Goal: Information Seeking & Learning: Learn about a topic

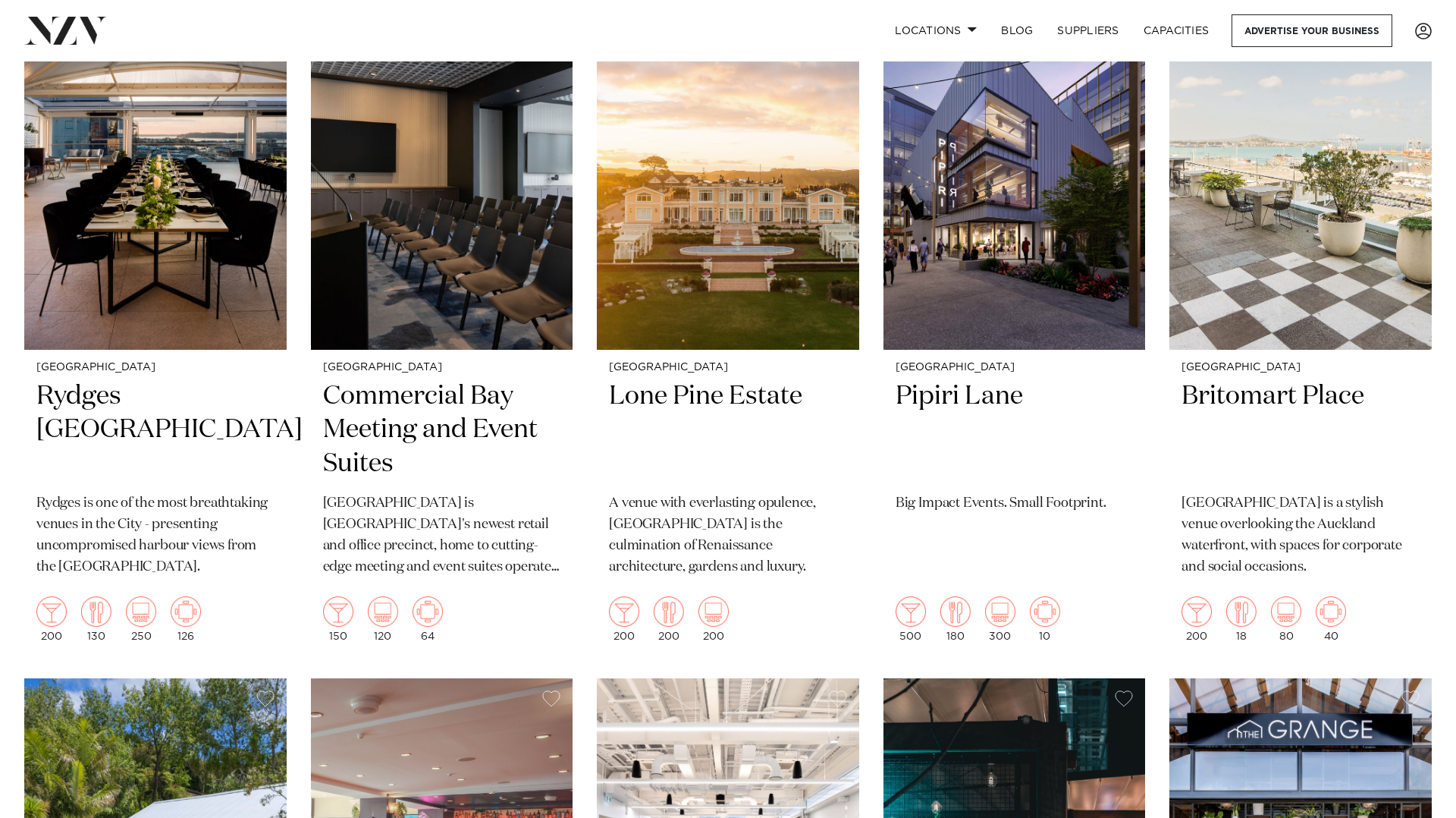
scroll to position [1090, 0]
click at [1006, 190] on img at bounding box center [1014, 173] width 263 height 352
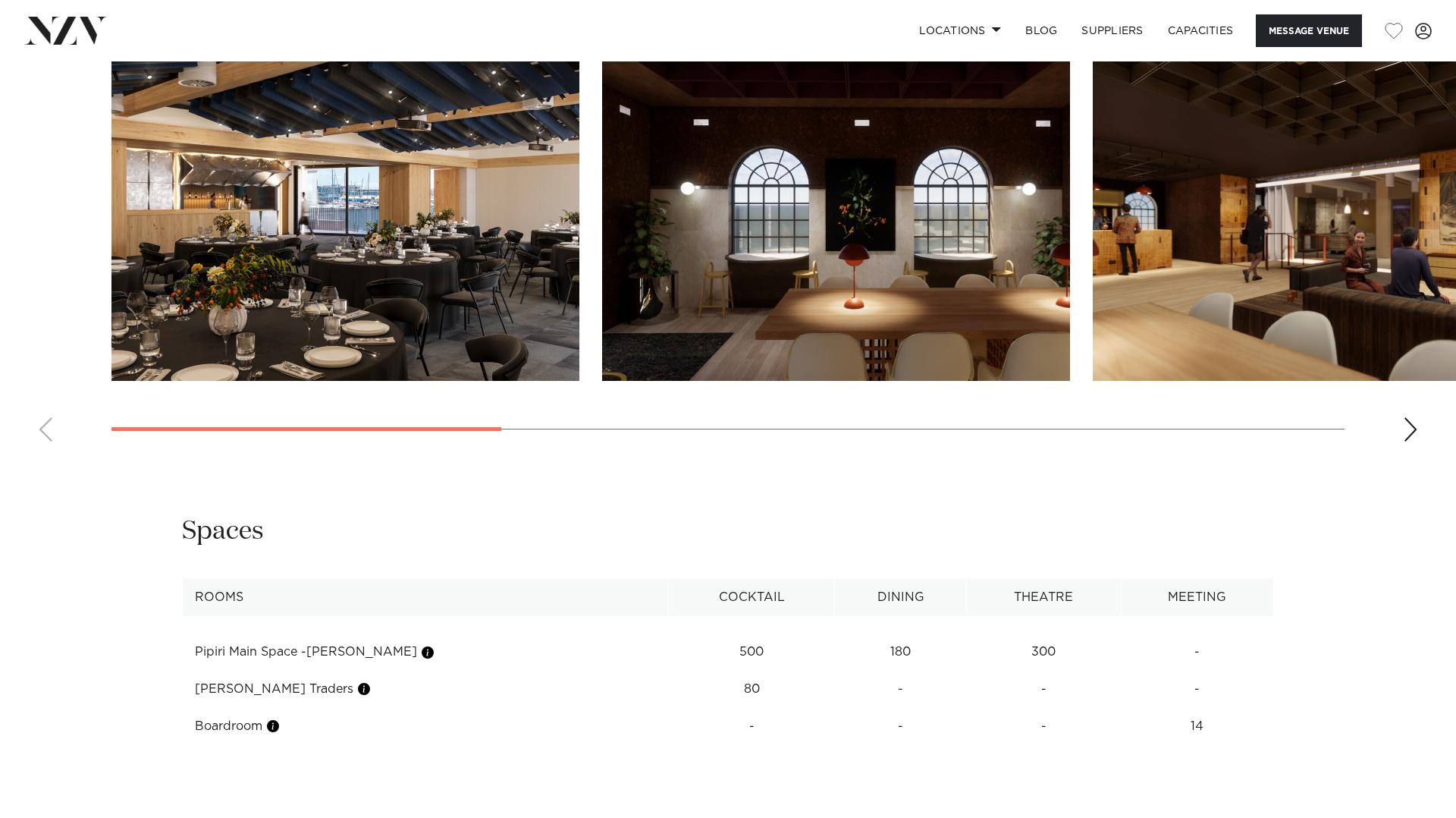
scroll to position [1604, 0]
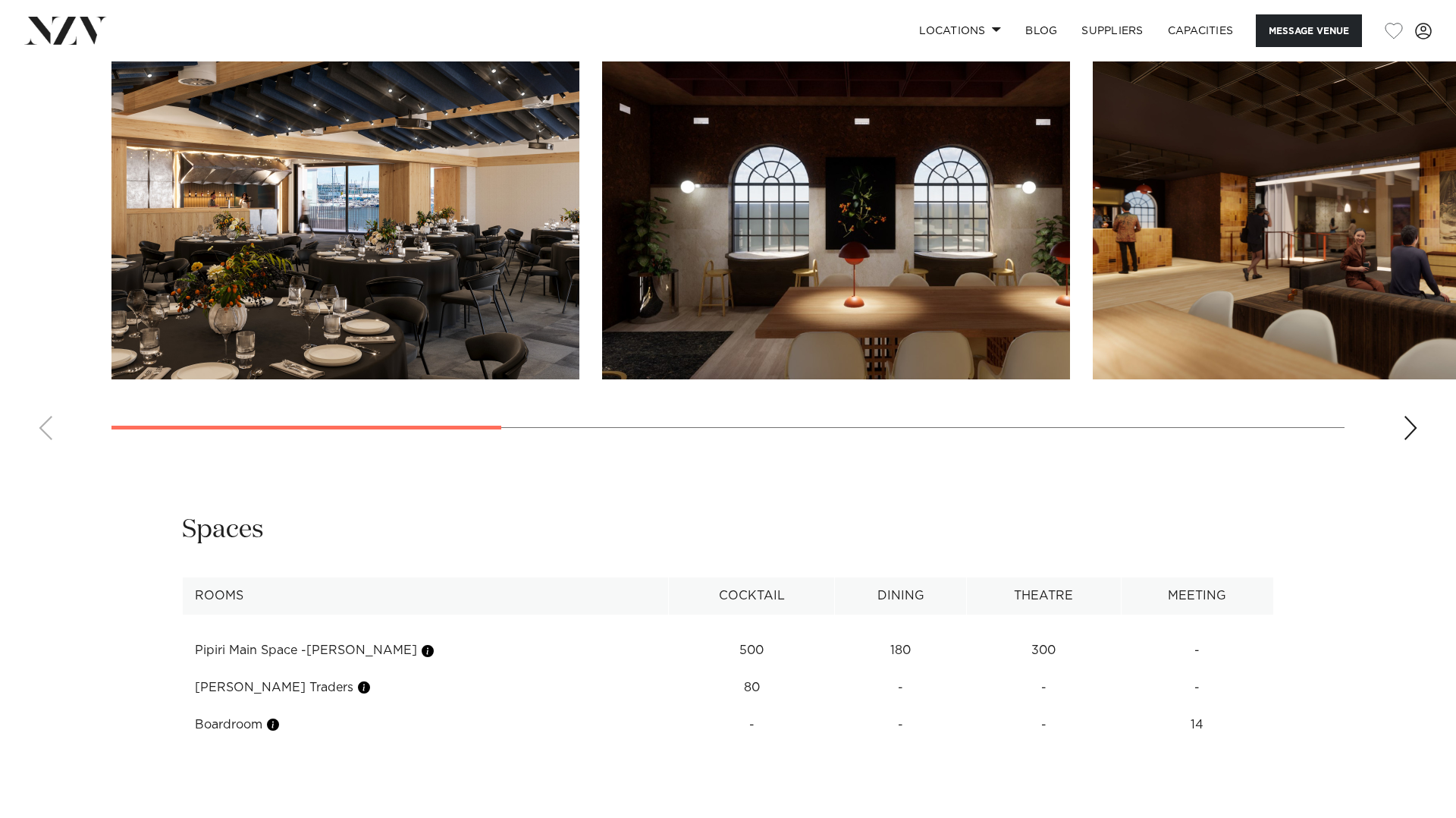
click at [416, 180] on img "1 / 8" at bounding box center [346, 208] width 468 height 344
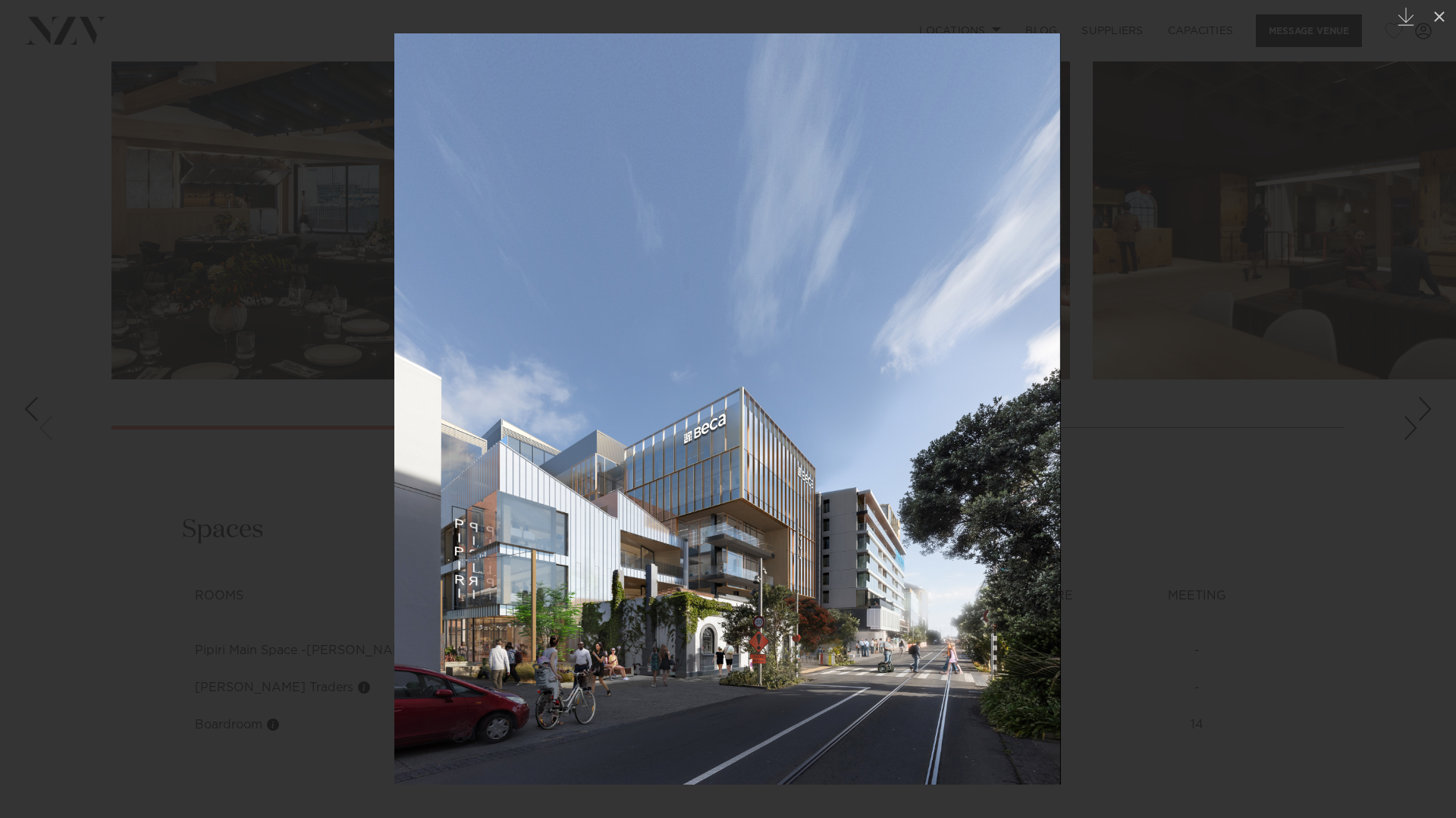
click at [1145, 213] on div at bounding box center [728, 409] width 1456 height 818
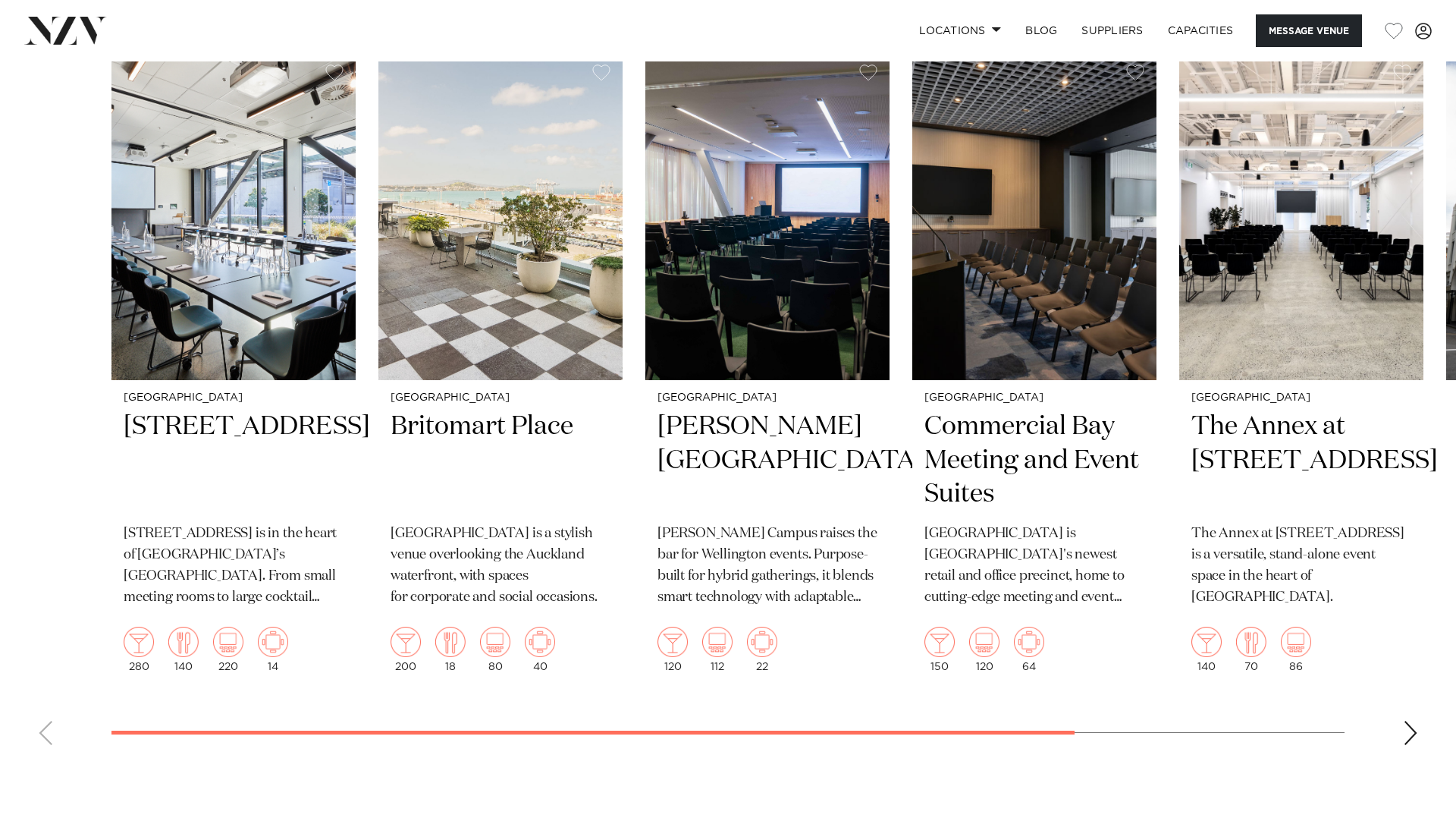
scroll to position [2428, 0]
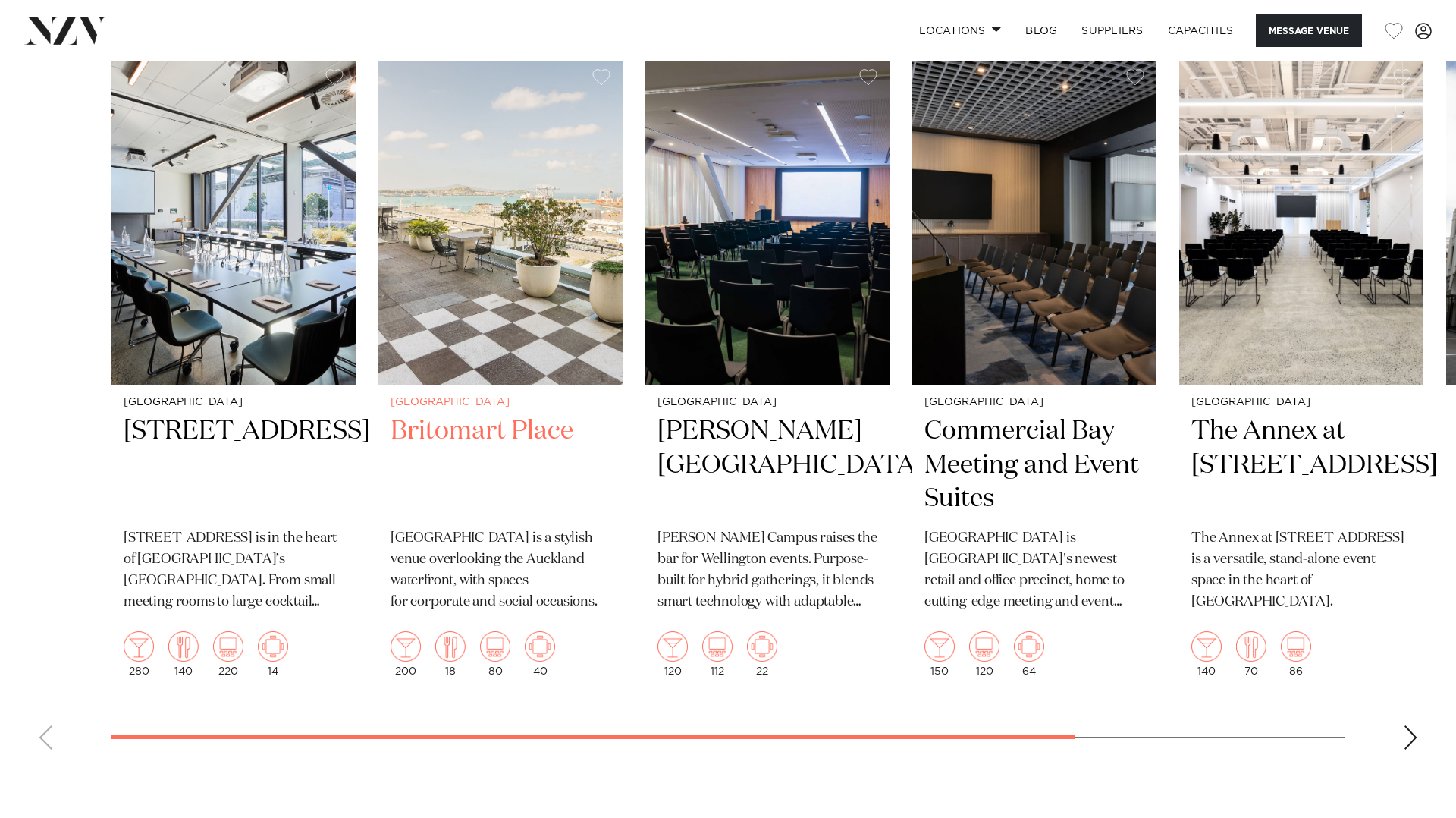
click at [511, 426] on h2 "Britomart Place" at bounding box center [500, 465] width 220 height 102
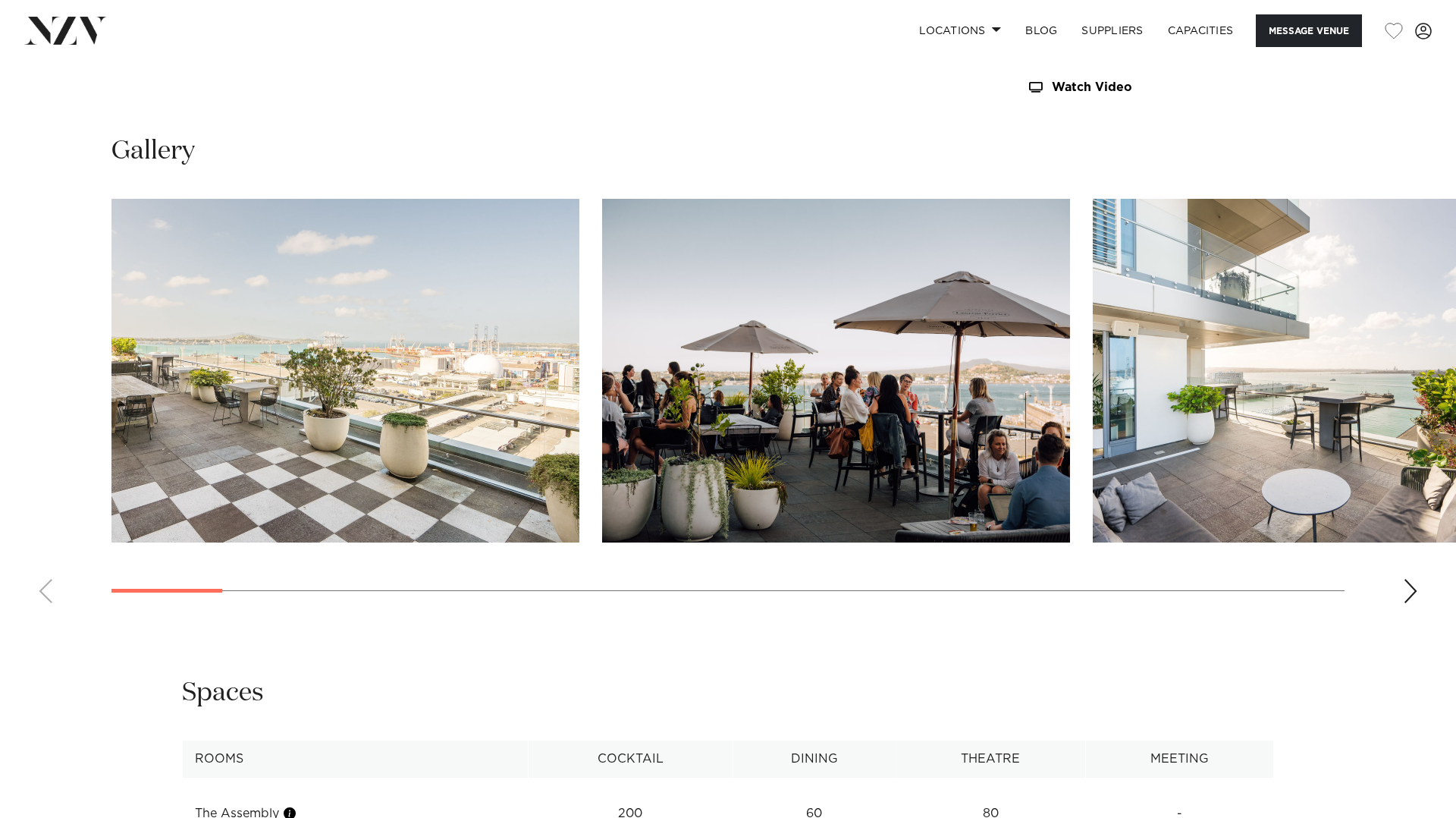
scroll to position [1483, 0]
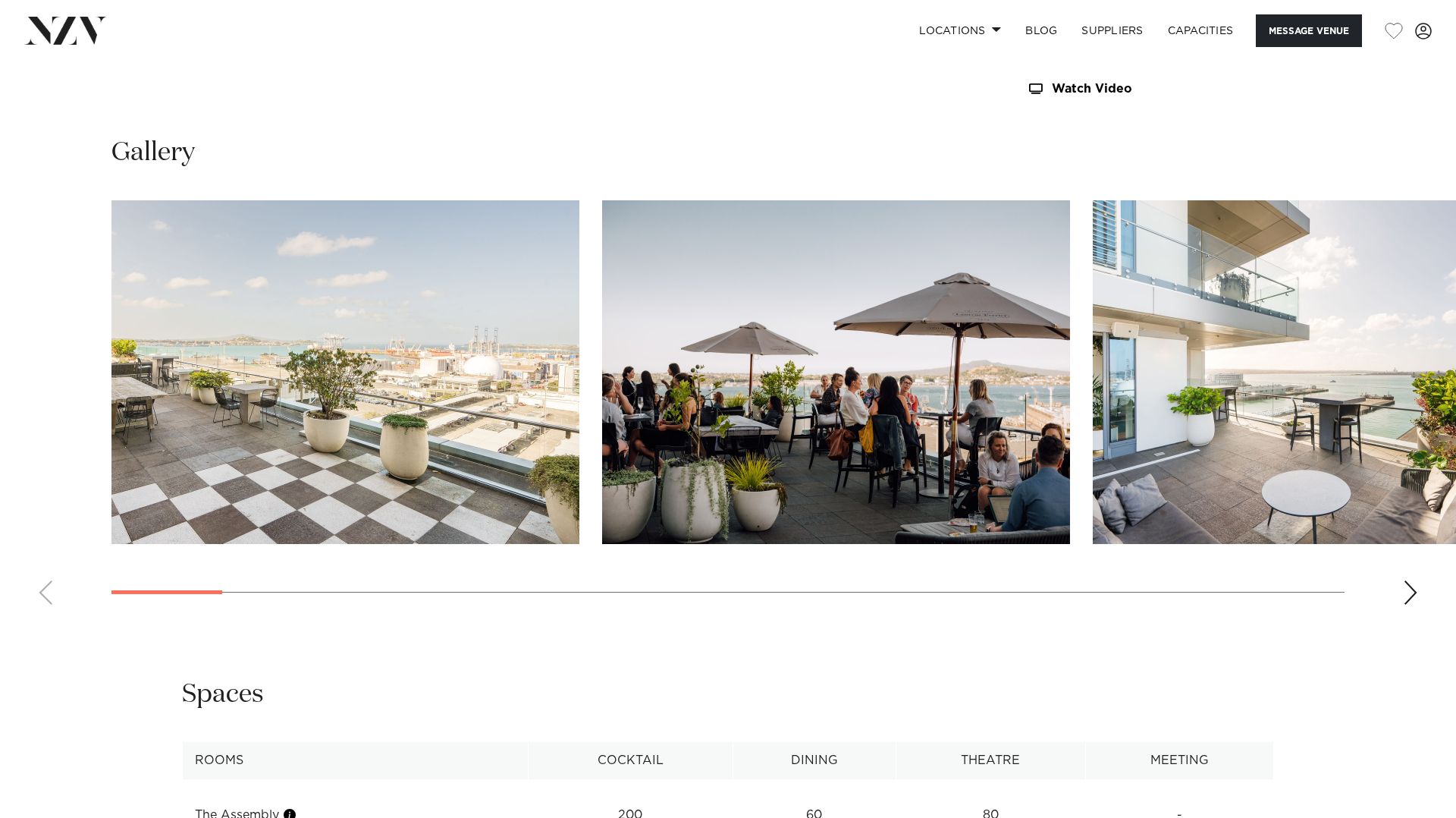
click at [1412, 591] on div "Next slide" at bounding box center [1411, 593] width 15 height 24
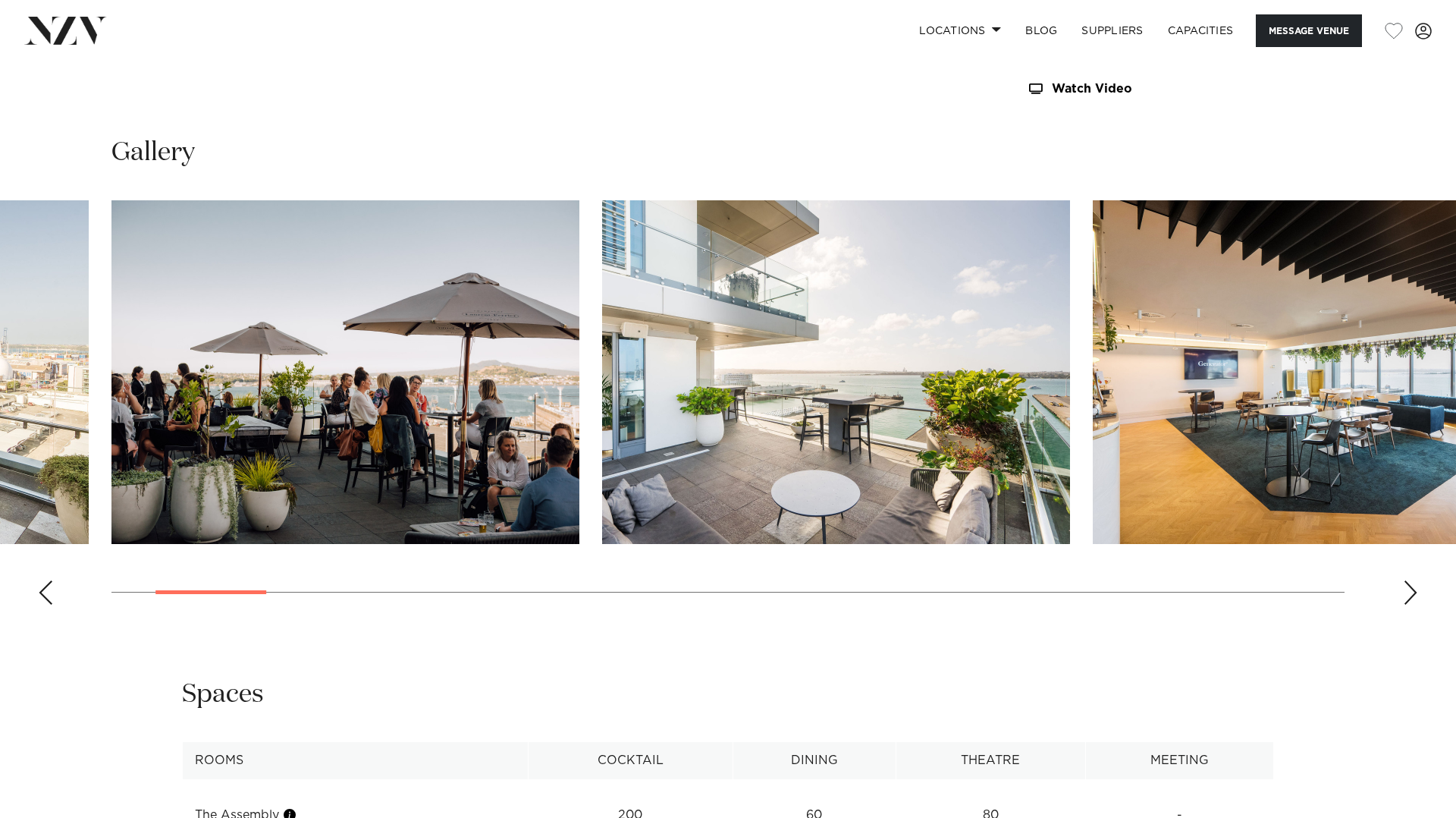
click at [1412, 591] on div "Next slide" at bounding box center [1411, 593] width 15 height 24
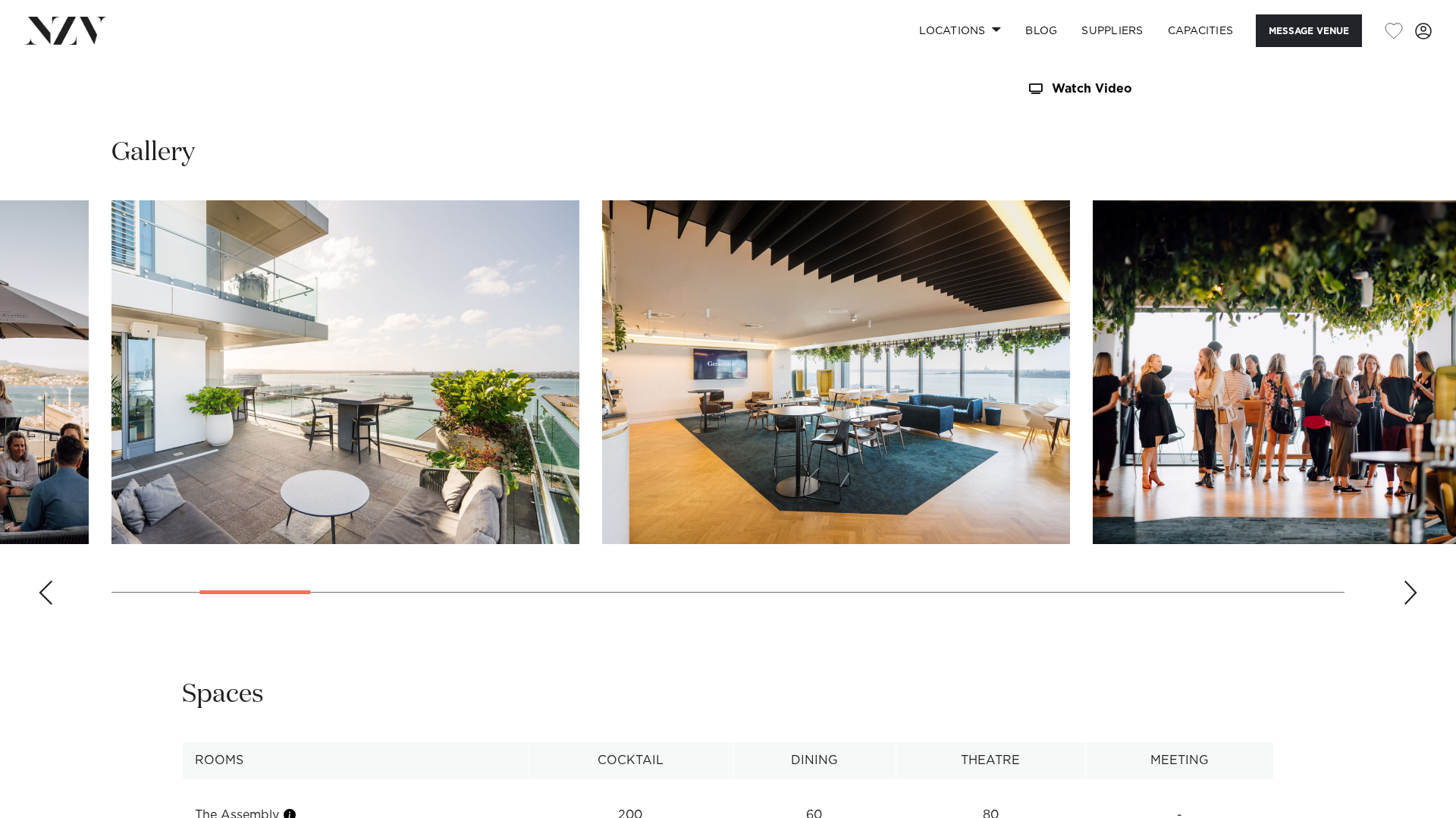
click at [1412, 591] on div "Next slide" at bounding box center [1411, 593] width 15 height 24
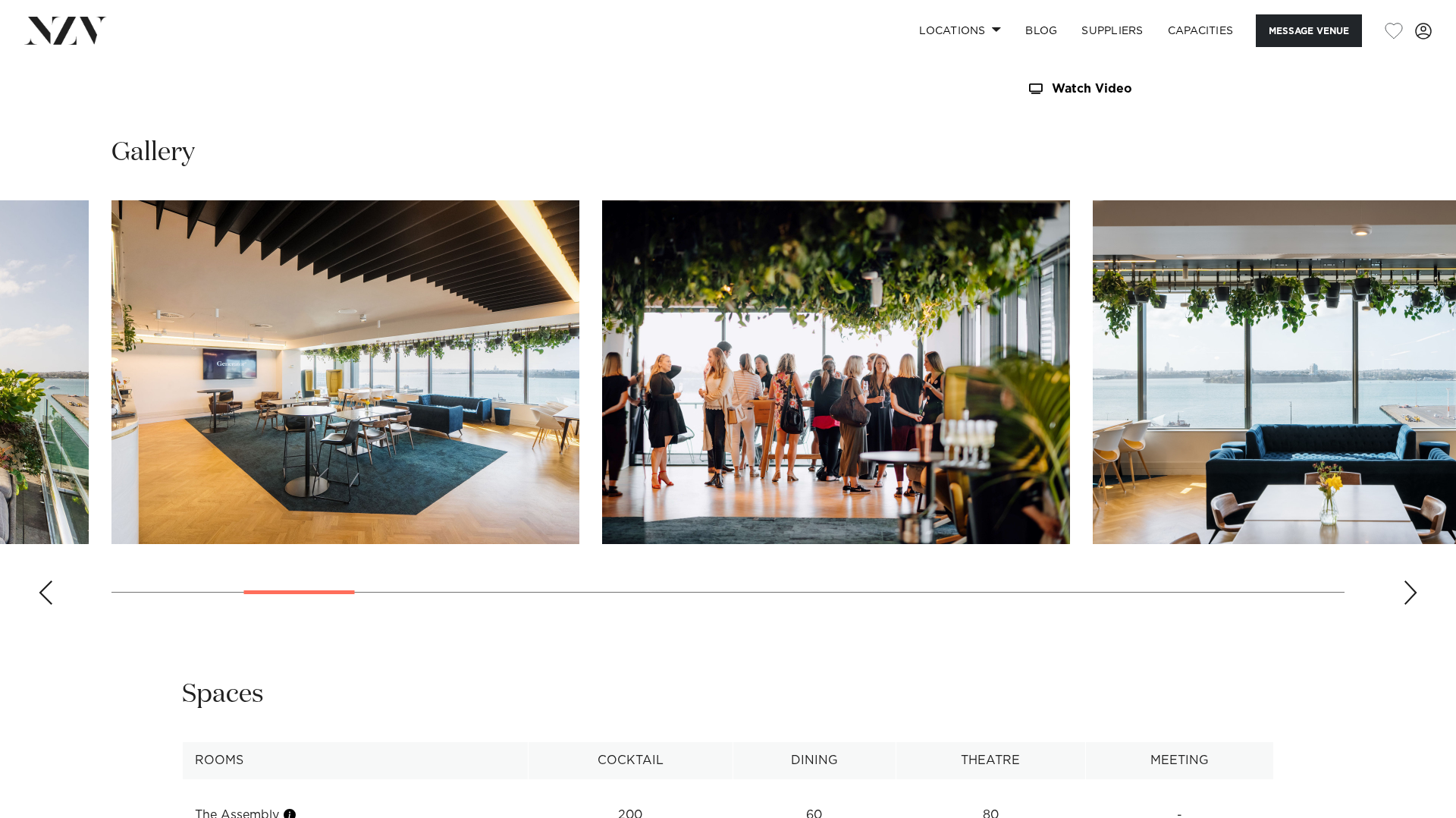
click at [441, 392] on img "4 / 28" at bounding box center [346, 372] width 468 height 344
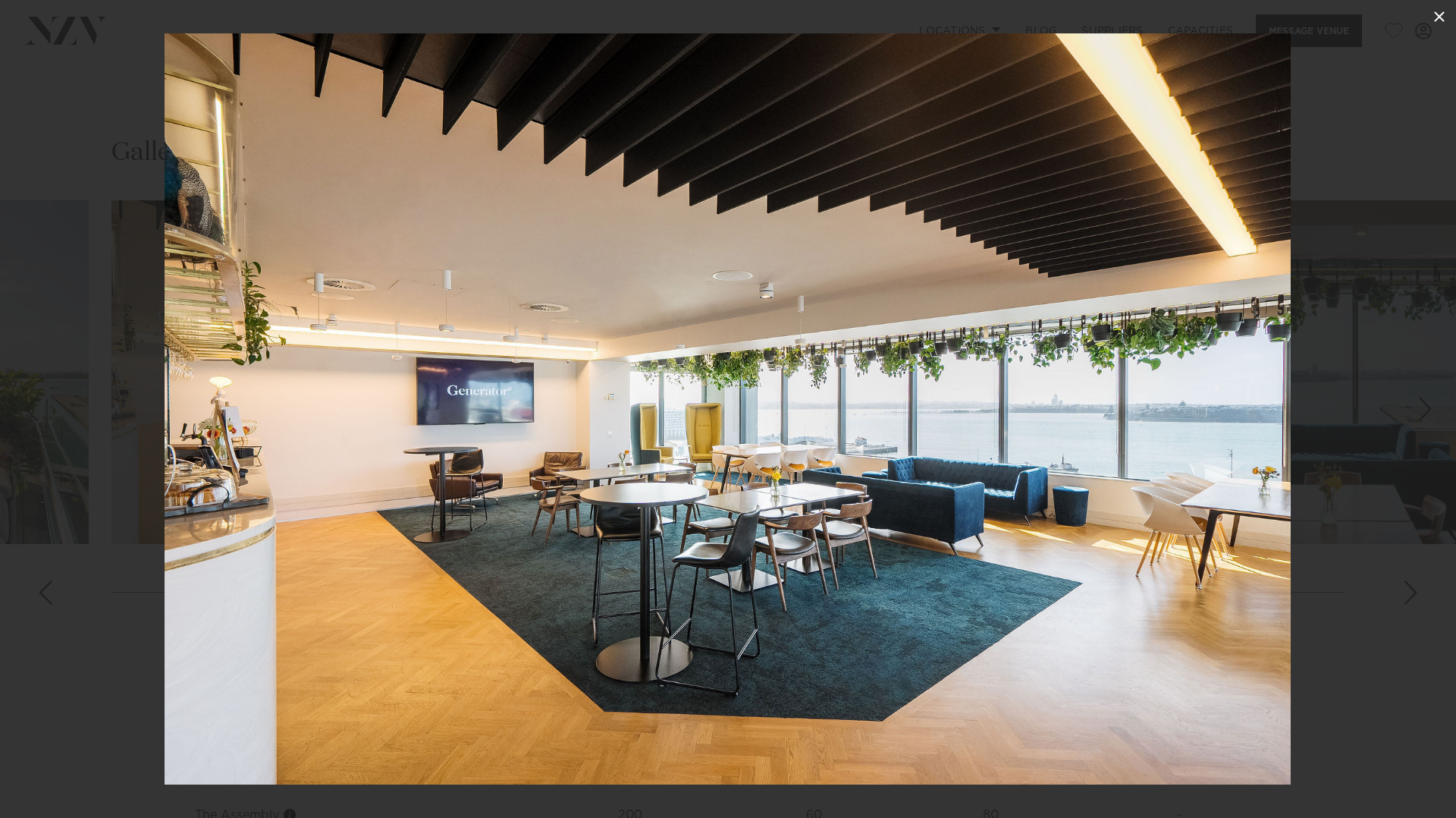
click at [1436, 19] on icon at bounding box center [1439, 16] width 11 height 11
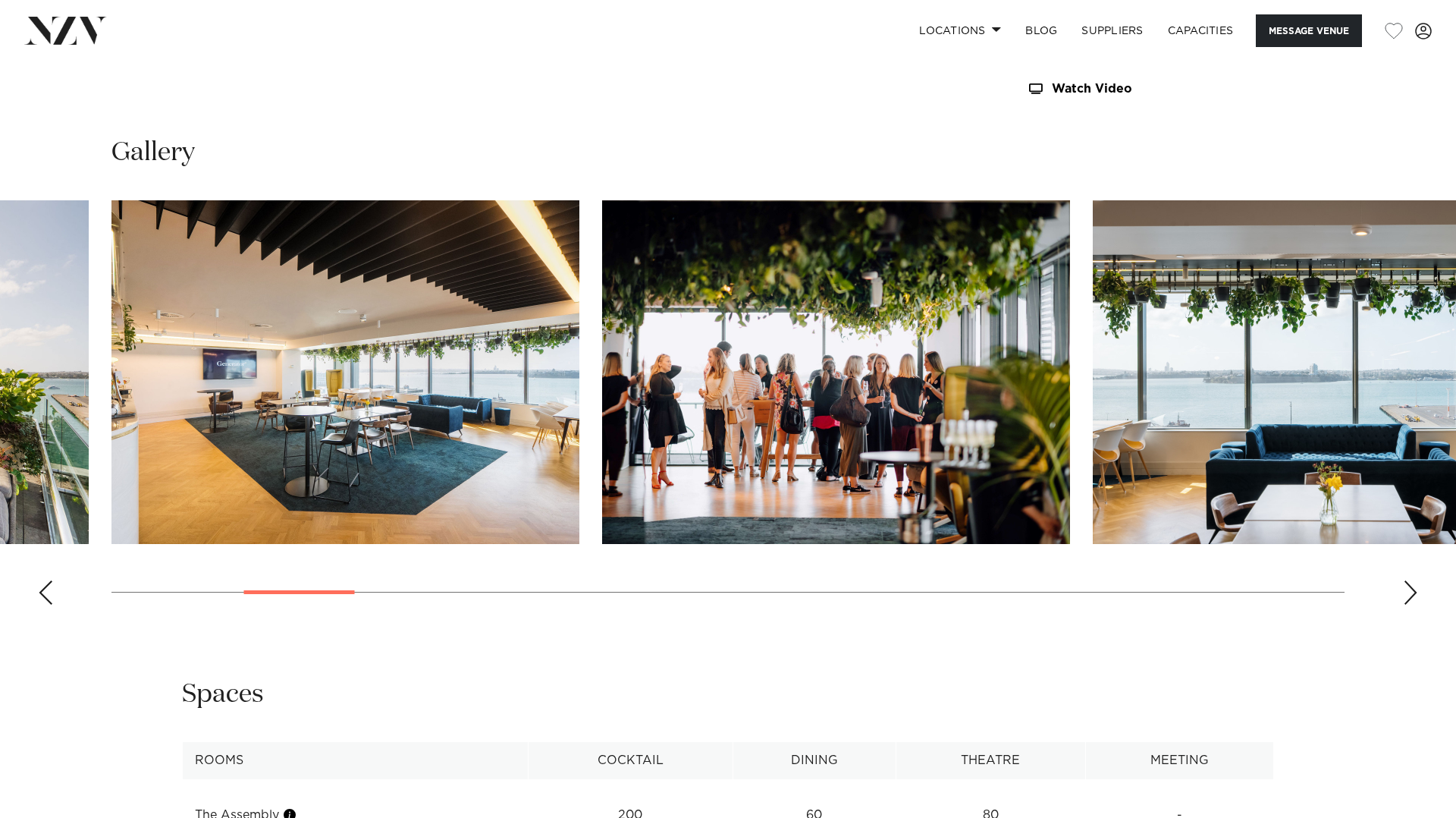
click at [1405, 592] on div "Next slide" at bounding box center [1411, 593] width 15 height 24
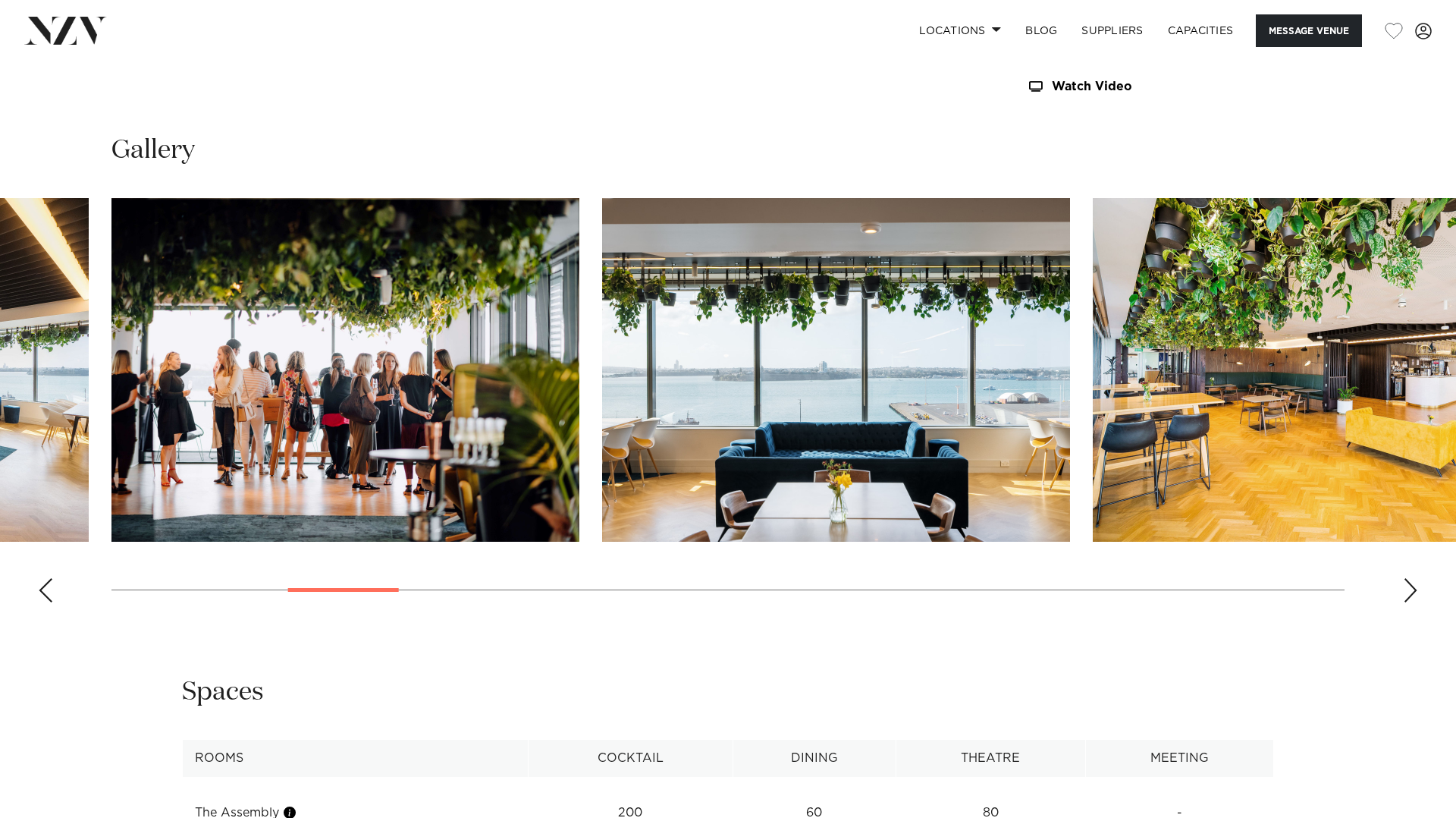
click at [1405, 592] on div "Next slide" at bounding box center [1411, 590] width 15 height 24
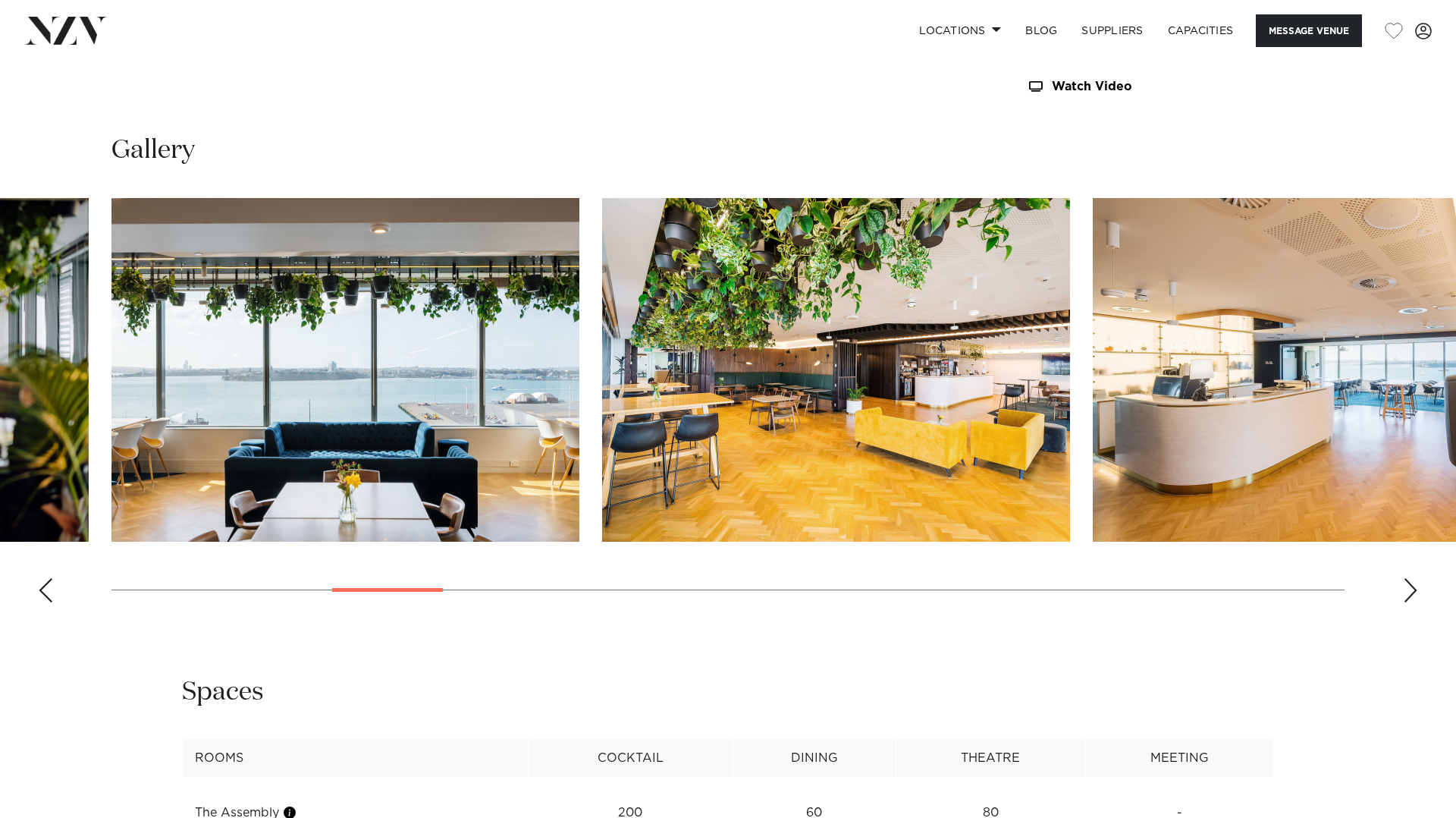
click at [815, 385] on img "7 / 28" at bounding box center [836, 370] width 468 height 344
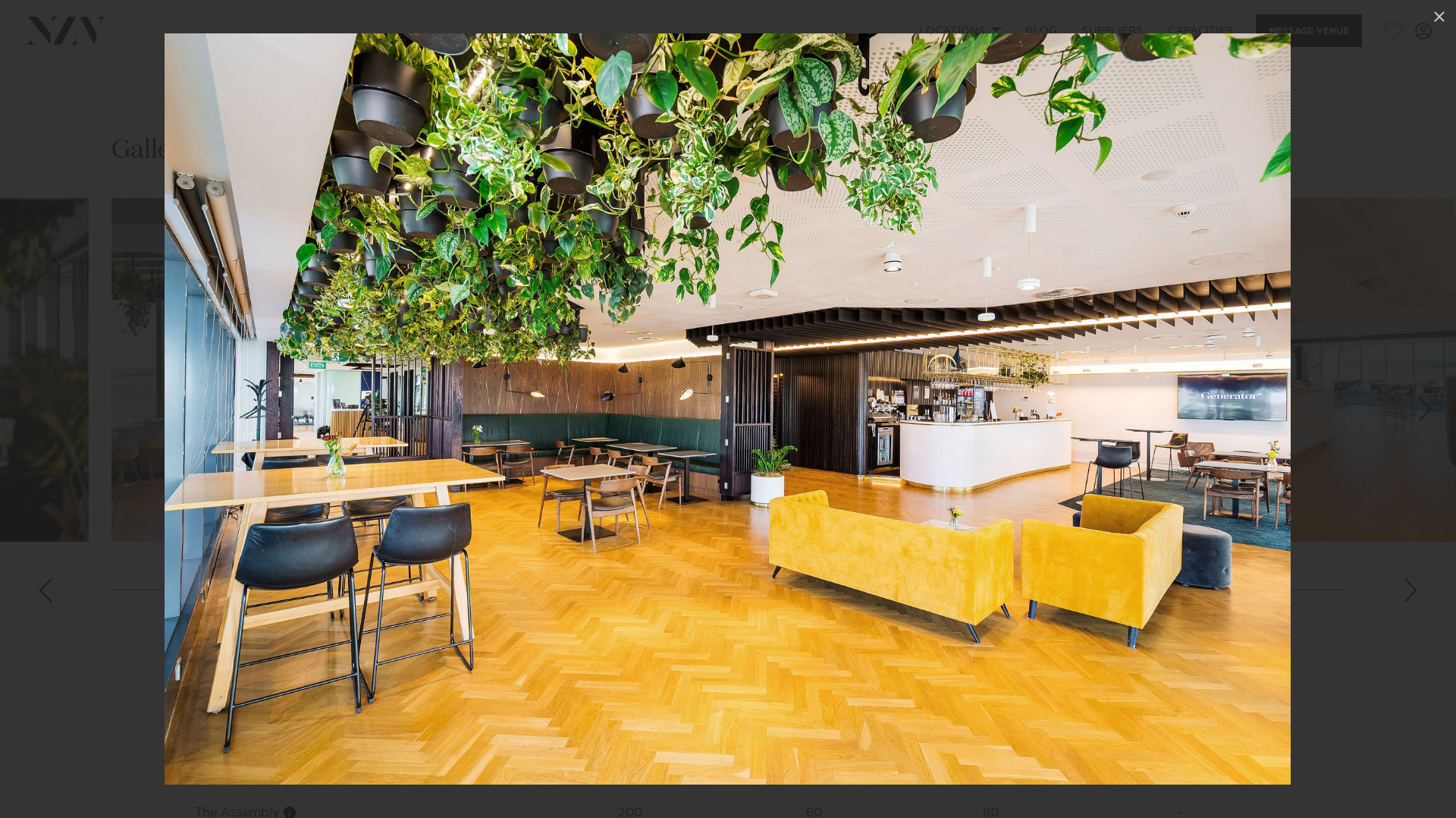
click at [1374, 576] on div at bounding box center [728, 409] width 1456 height 818
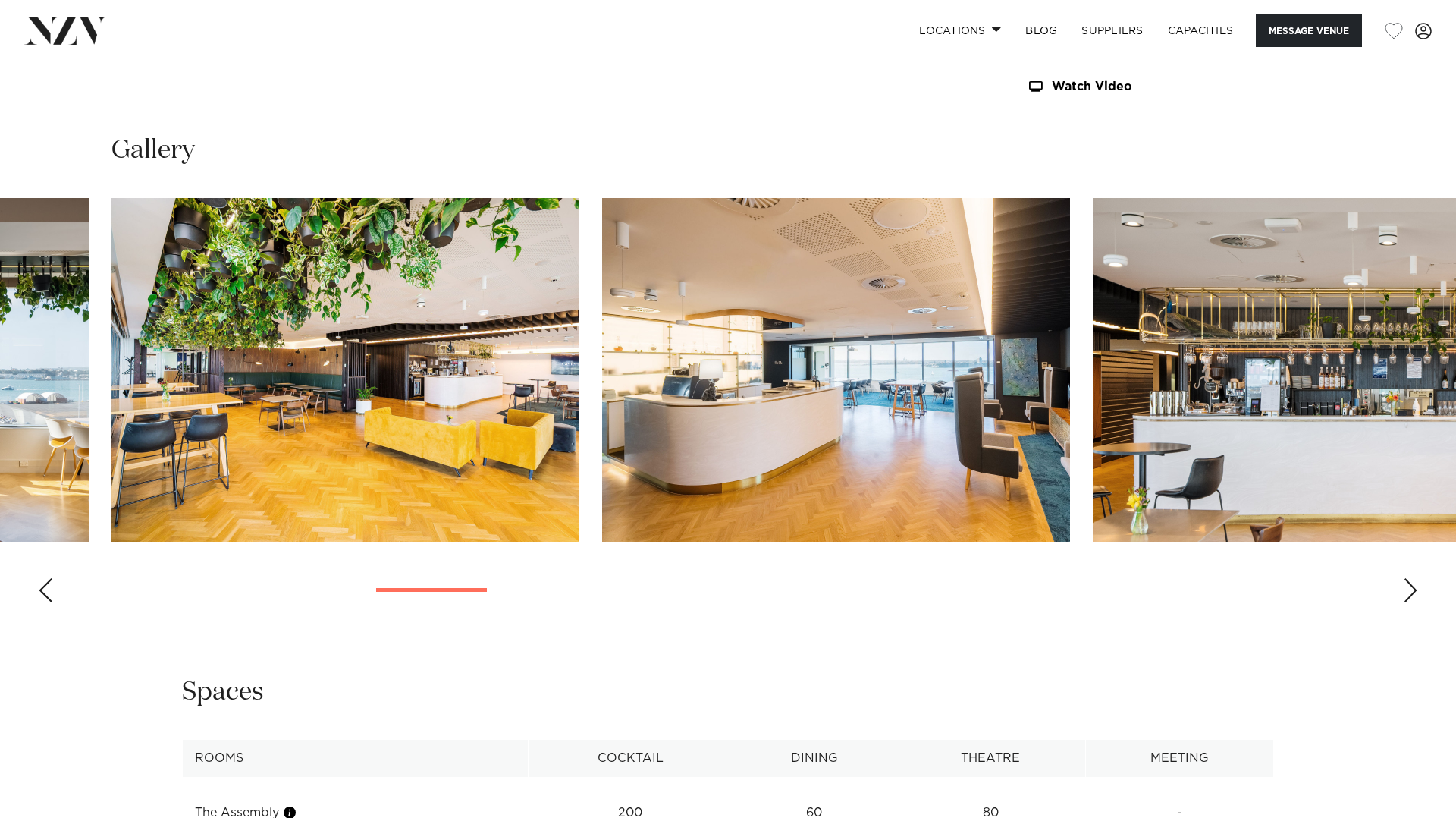
click at [1413, 597] on div "Next slide" at bounding box center [1411, 590] width 15 height 24
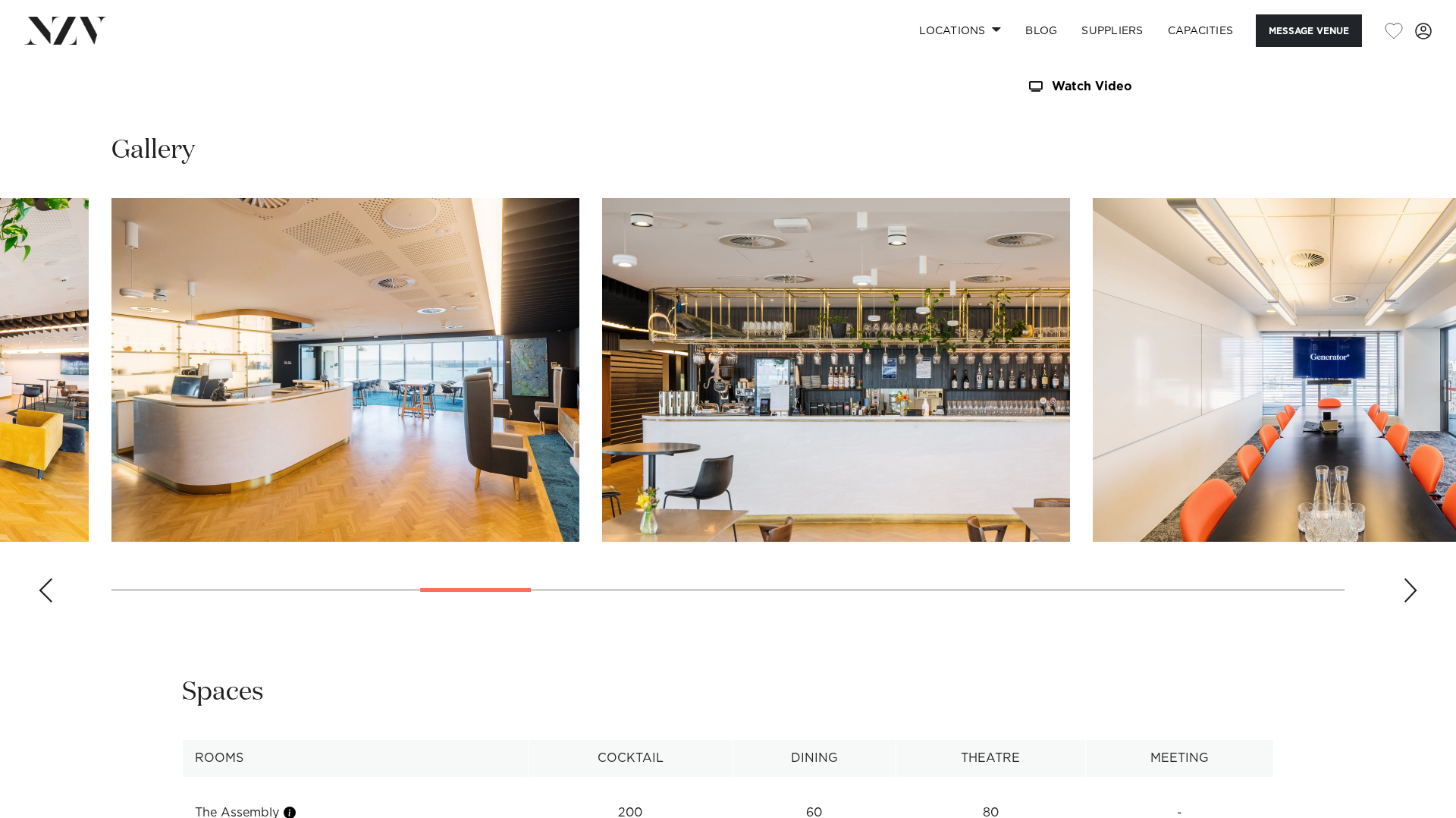
click at [1413, 597] on div "Next slide" at bounding box center [1411, 590] width 15 height 24
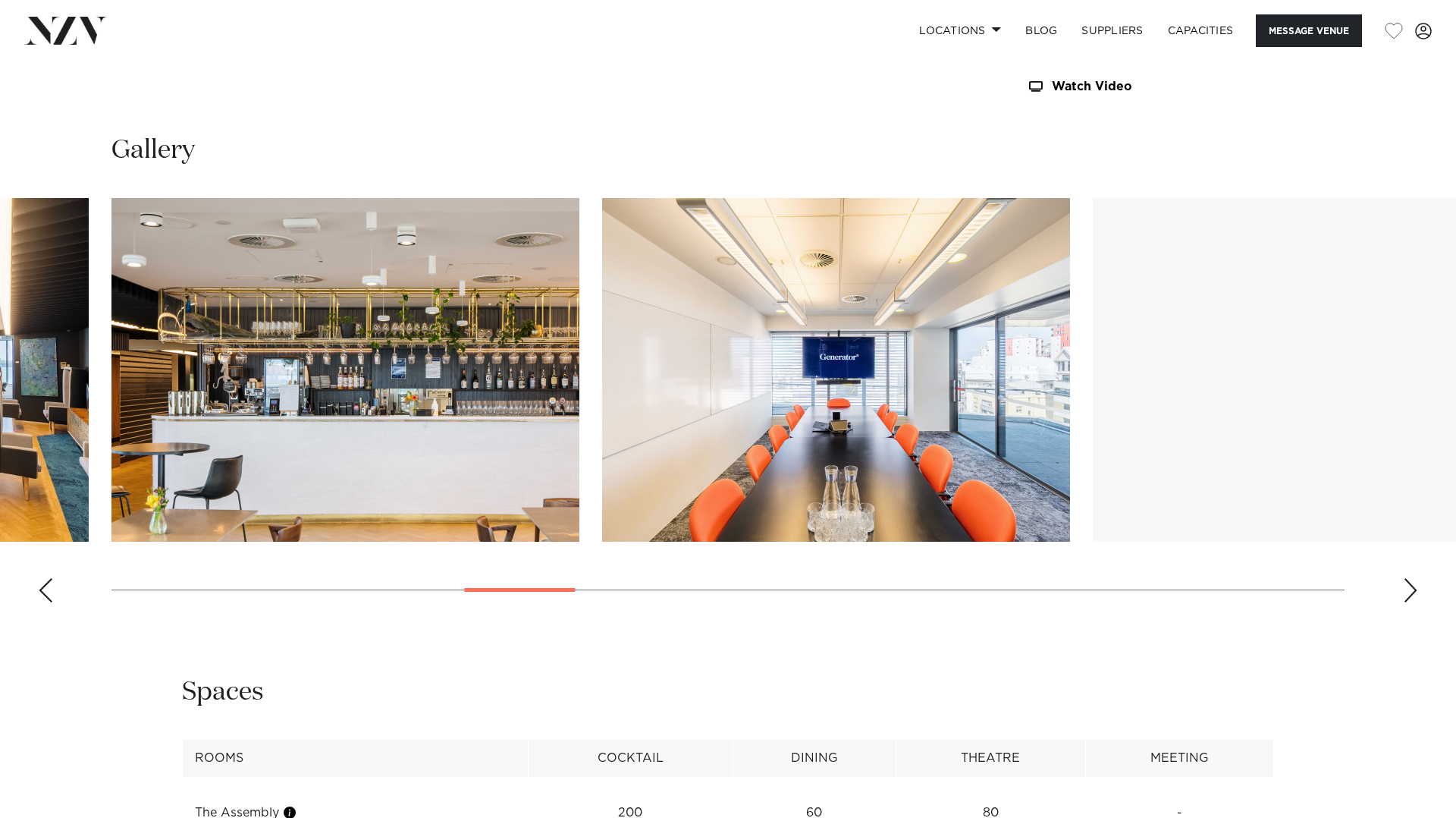
click at [1415, 594] on div "Next slide" at bounding box center [1411, 590] width 15 height 24
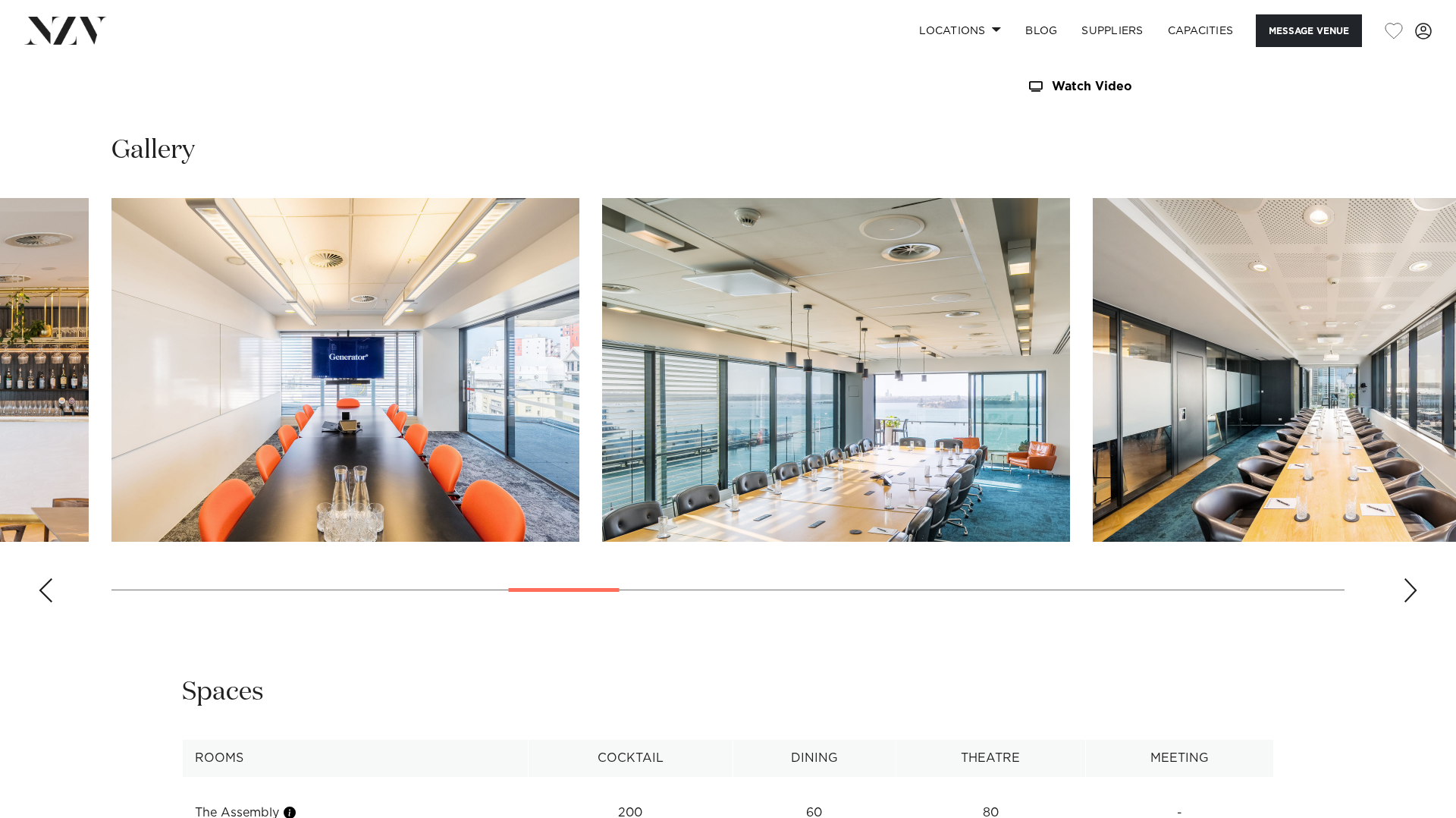
click at [1415, 594] on div "Next slide" at bounding box center [1411, 590] width 15 height 24
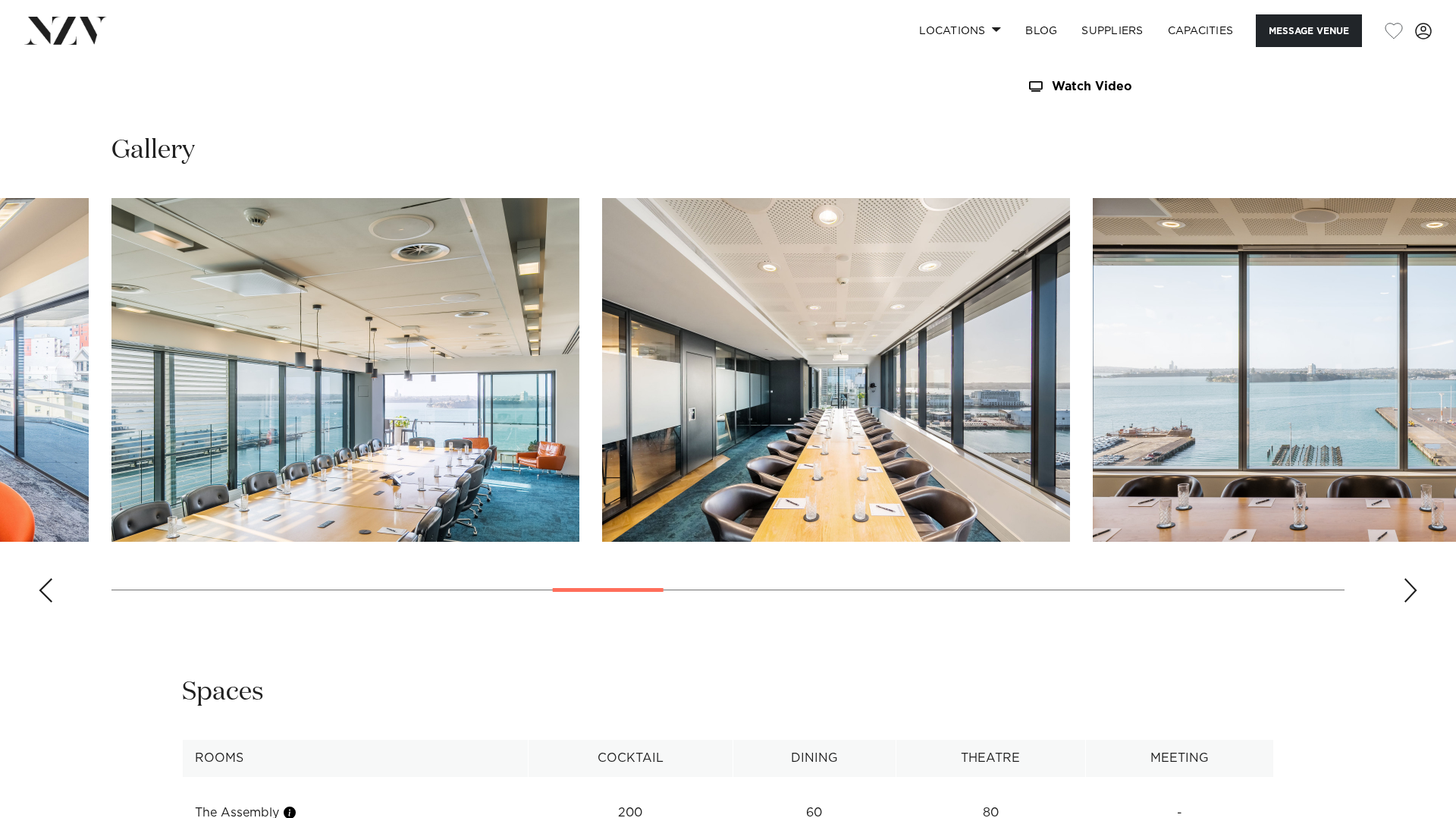
click at [1415, 594] on div "Next slide" at bounding box center [1411, 590] width 15 height 24
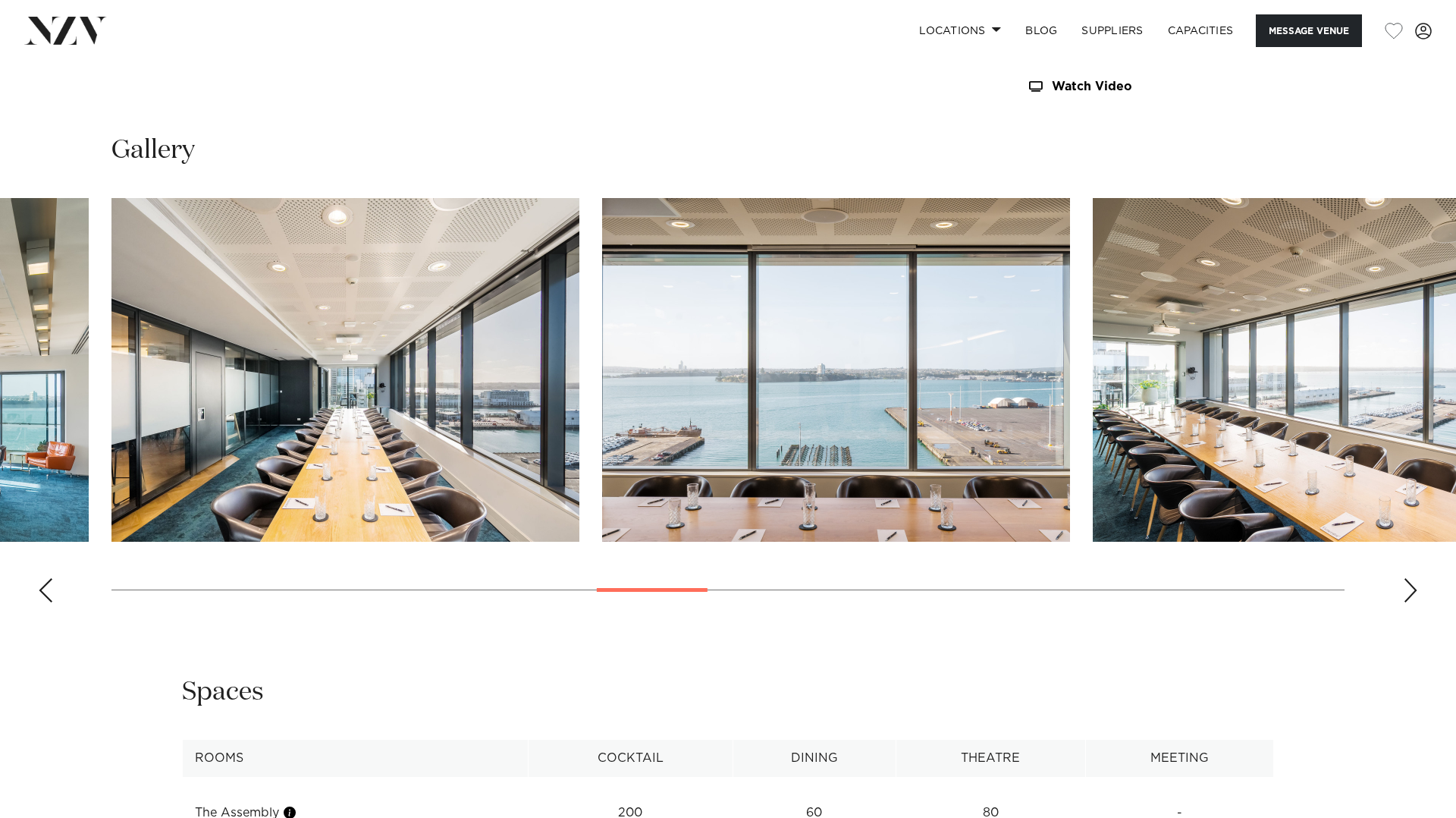
click at [1415, 594] on div "Next slide" at bounding box center [1411, 590] width 15 height 24
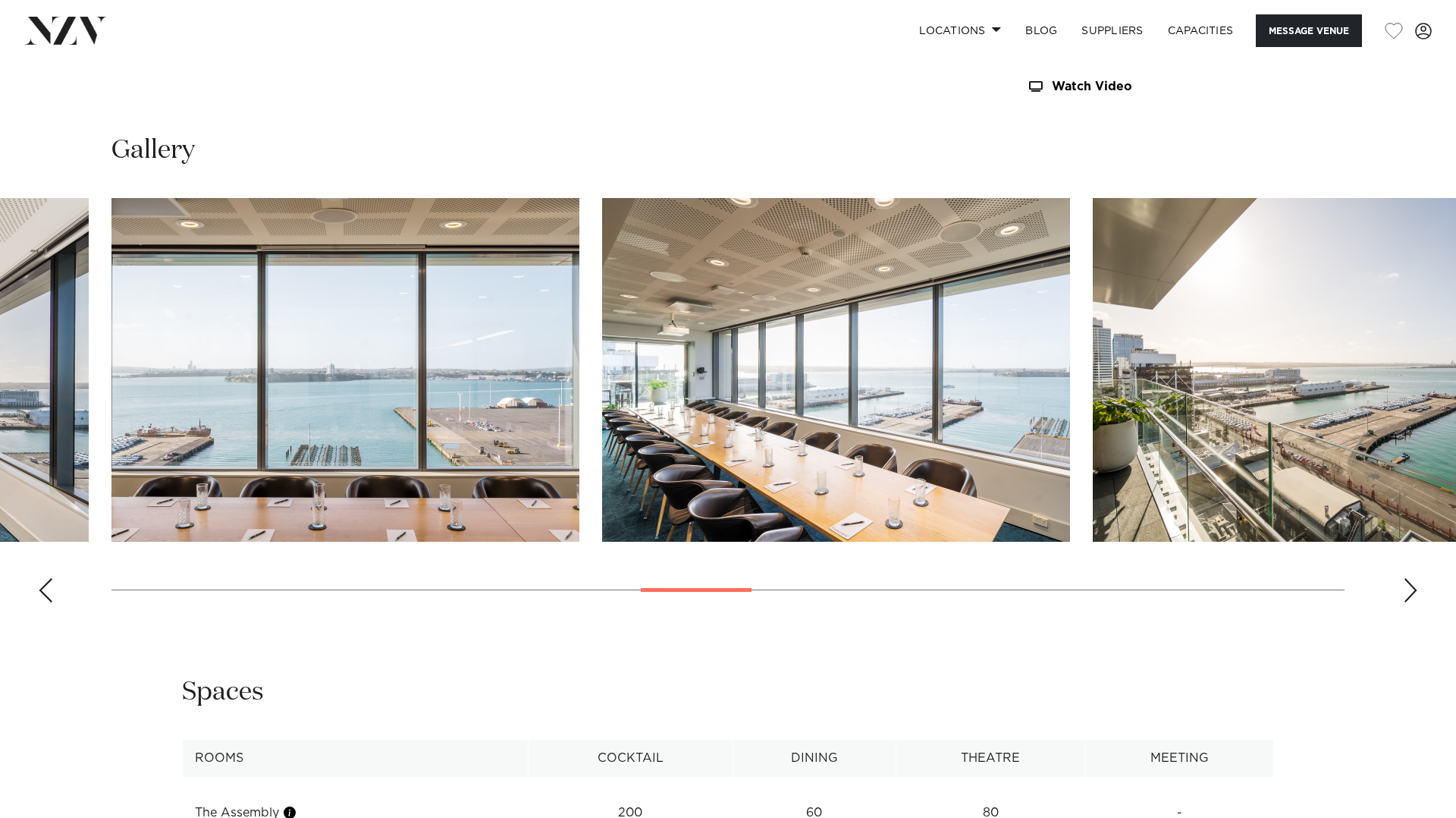
click at [1415, 594] on div "Next slide" at bounding box center [1411, 590] width 15 height 24
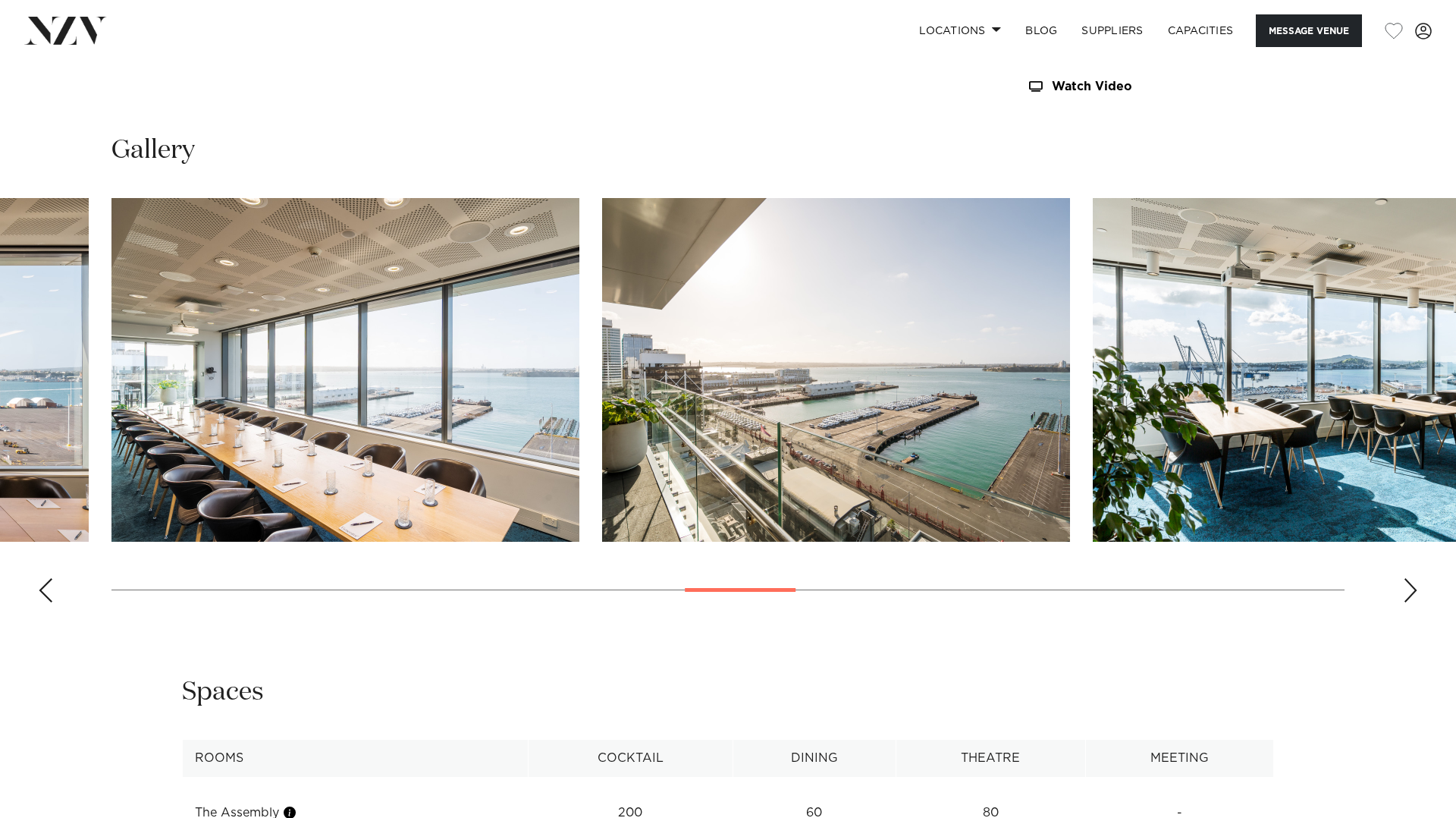
click at [1415, 594] on div "Next slide" at bounding box center [1411, 590] width 15 height 24
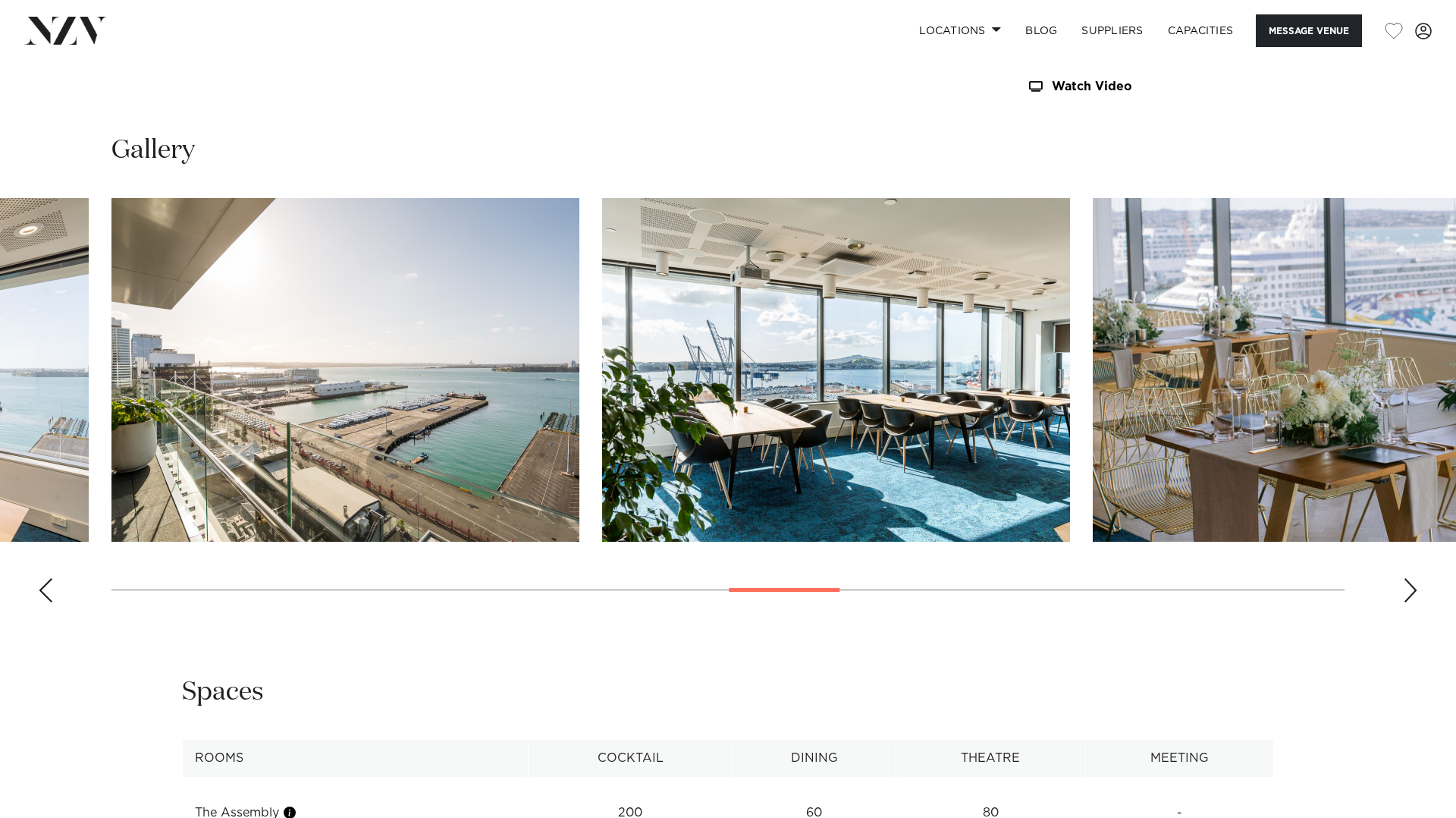
click at [1415, 594] on div "Next slide" at bounding box center [1411, 590] width 15 height 24
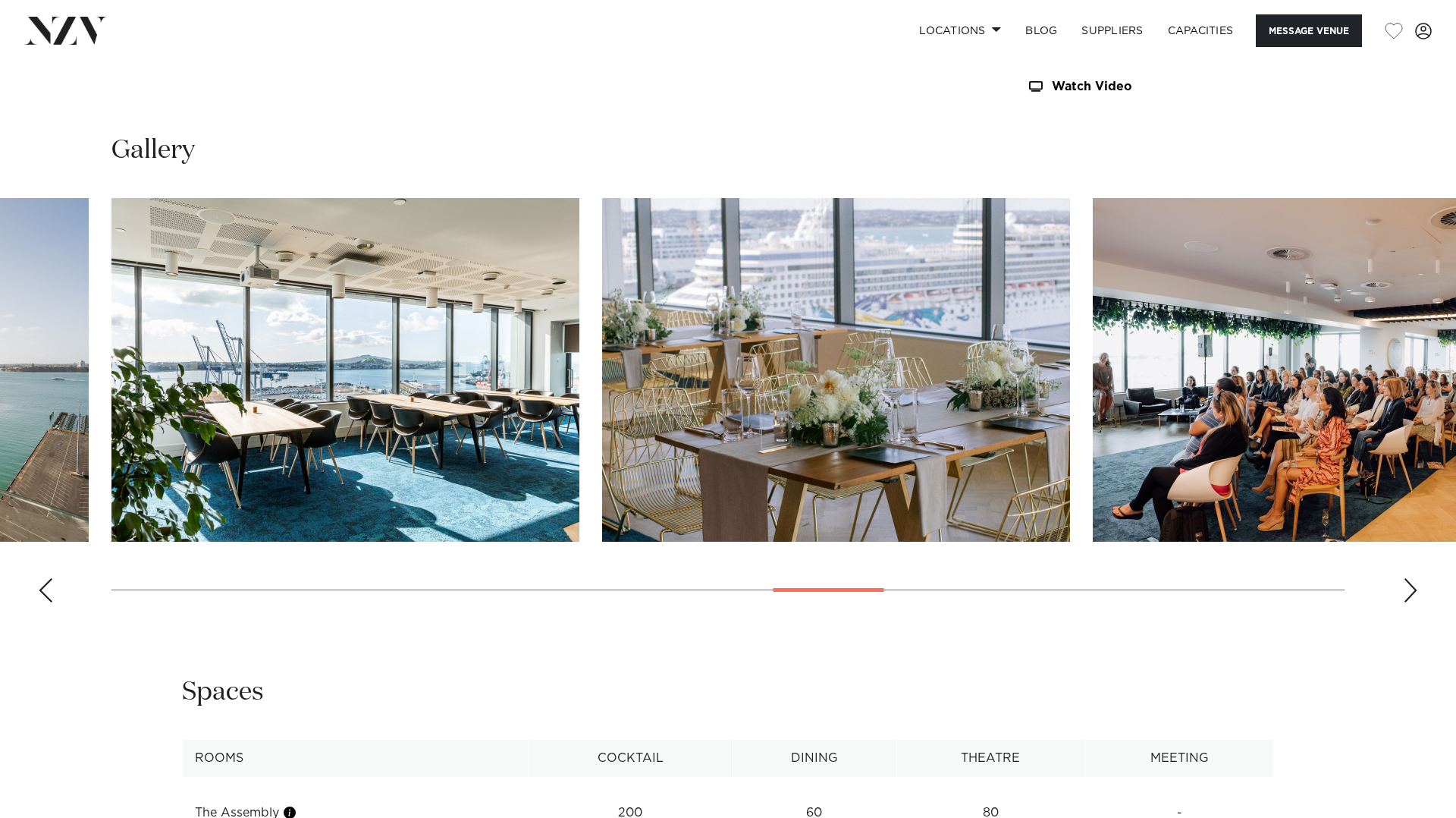
click at [1415, 594] on div "Next slide" at bounding box center [1411, 590] width 15 height 24
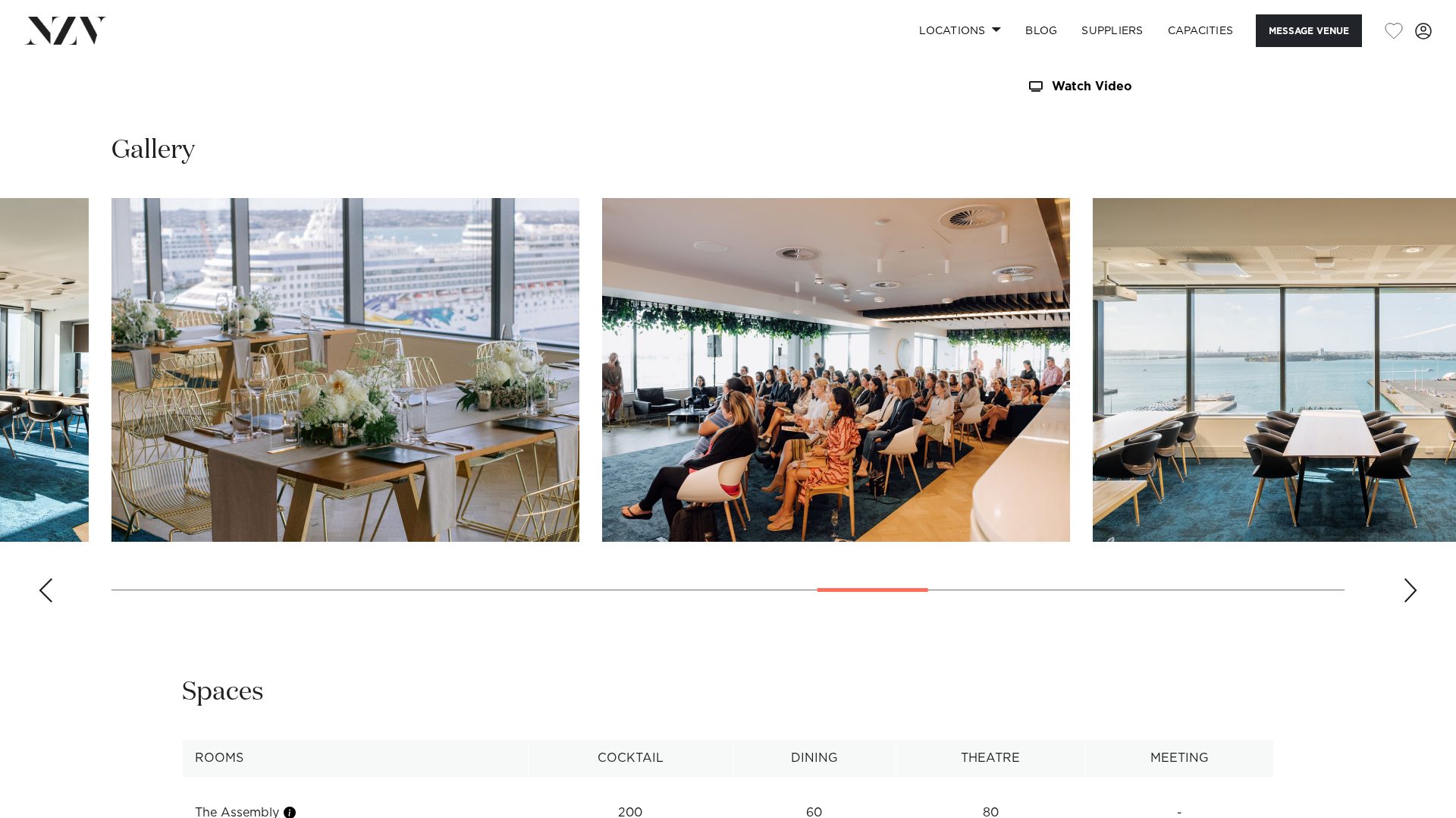
click at [1415, 594] on div "Next slide" at bounding box center [1411, 590] width 15 height 24
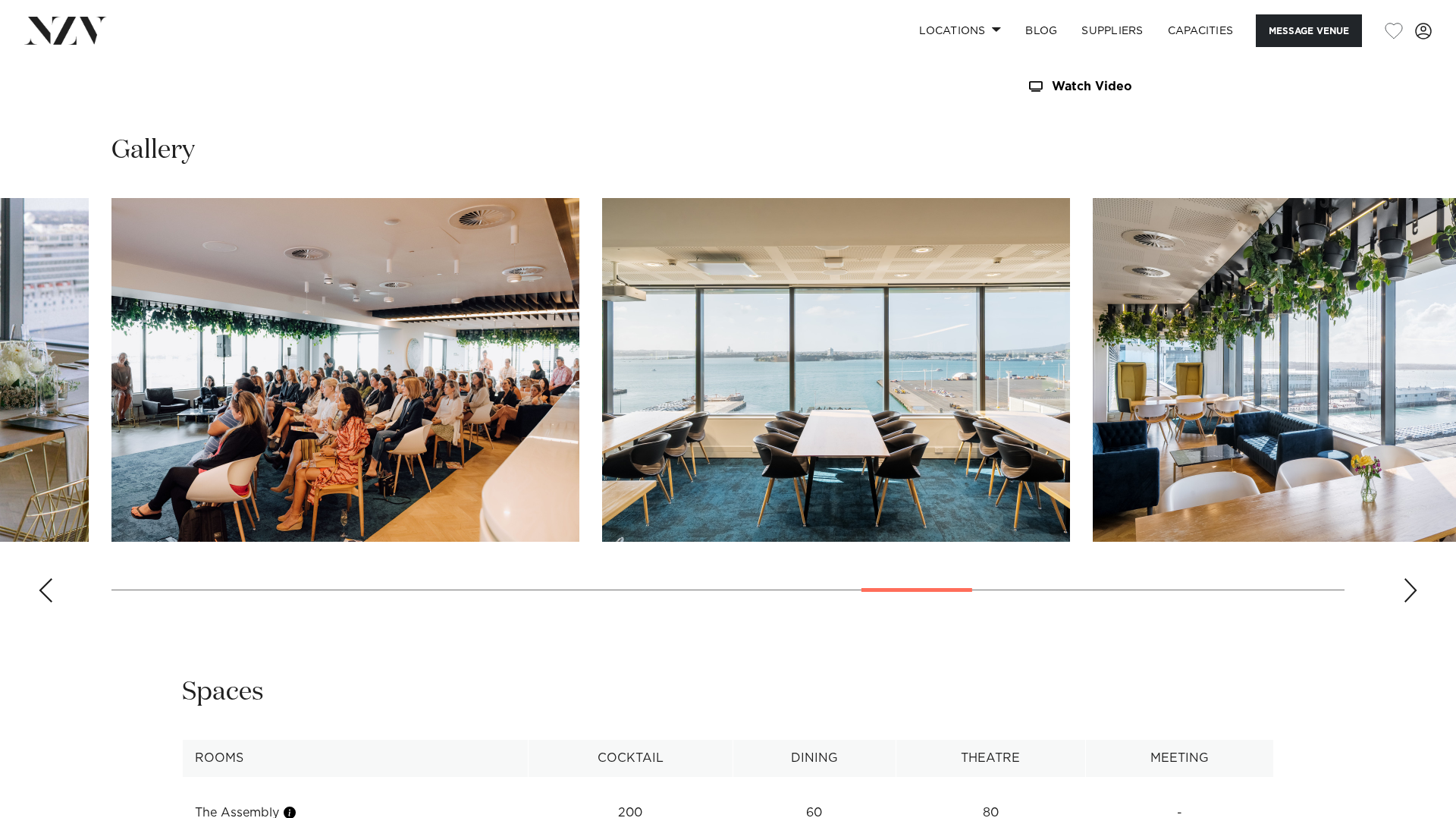
click at [1415, 594] on div "Next slide" at bounding box center [1411, 590] width 15 height 24
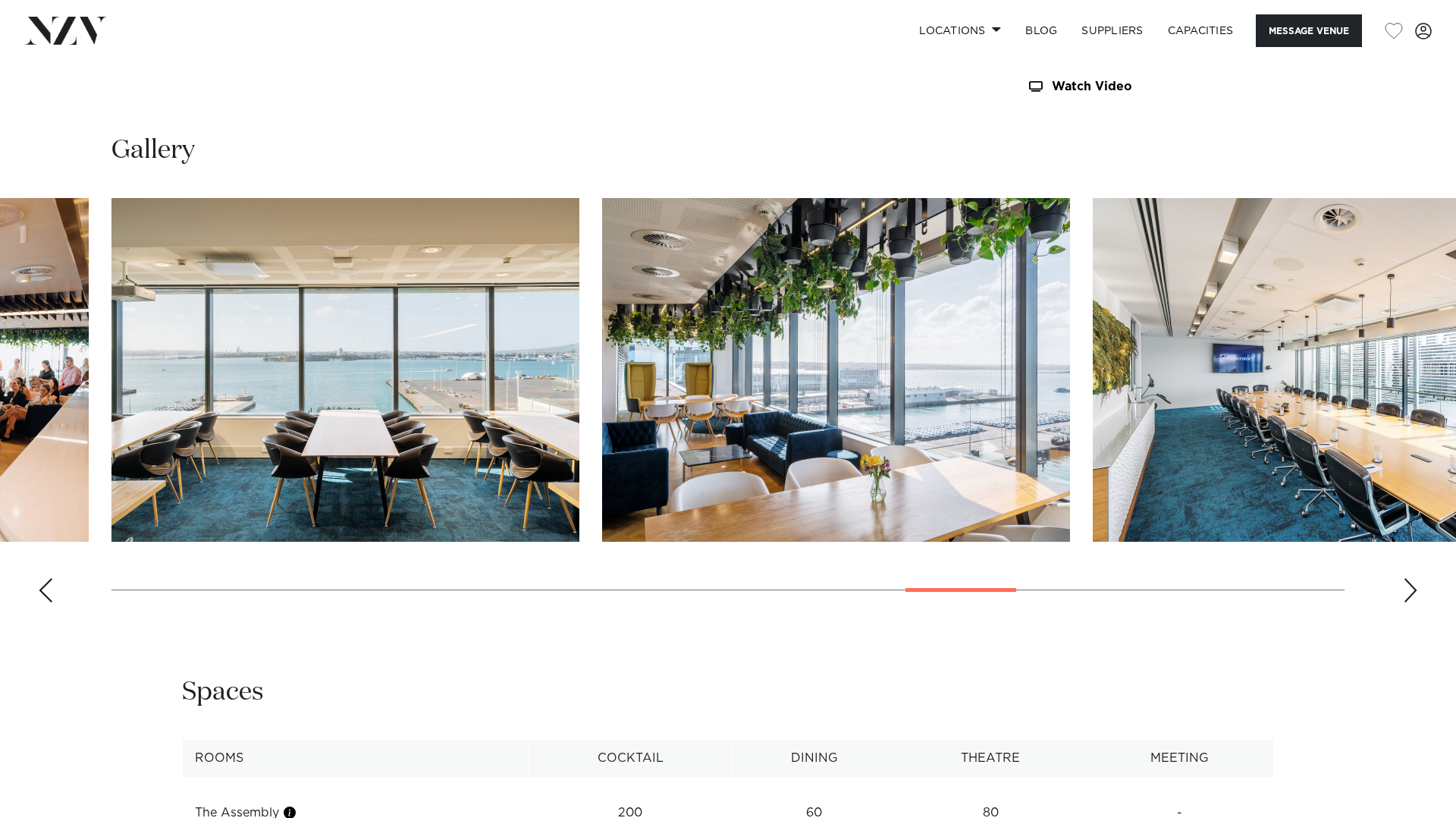
click at [1415, 594] on div "Next slide" at bounding box center [1411, 590] width 15 height 24
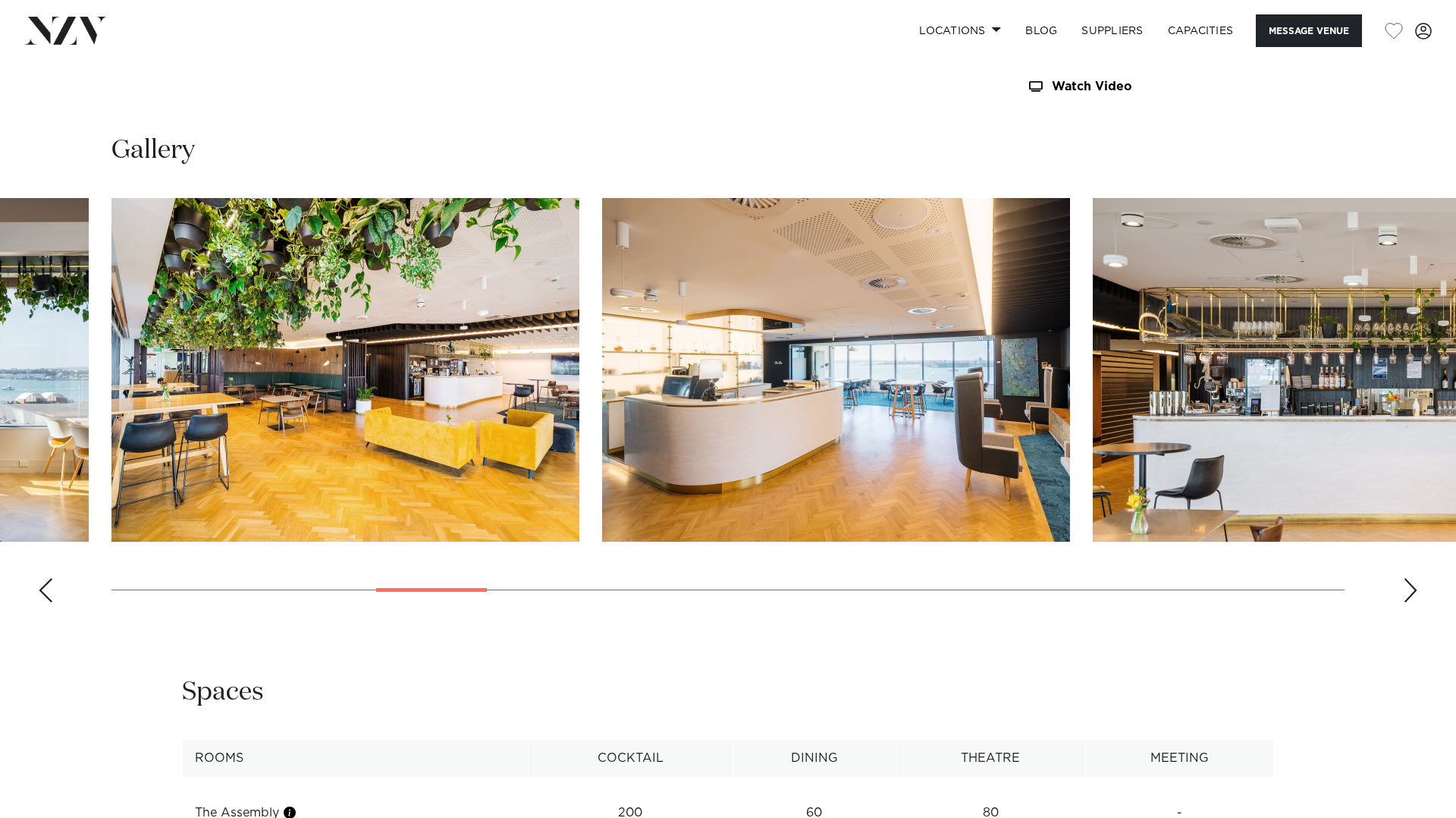
click at [1411, 593] on div "Next slide" at bounding box center [1411, 590] width 15 height 24
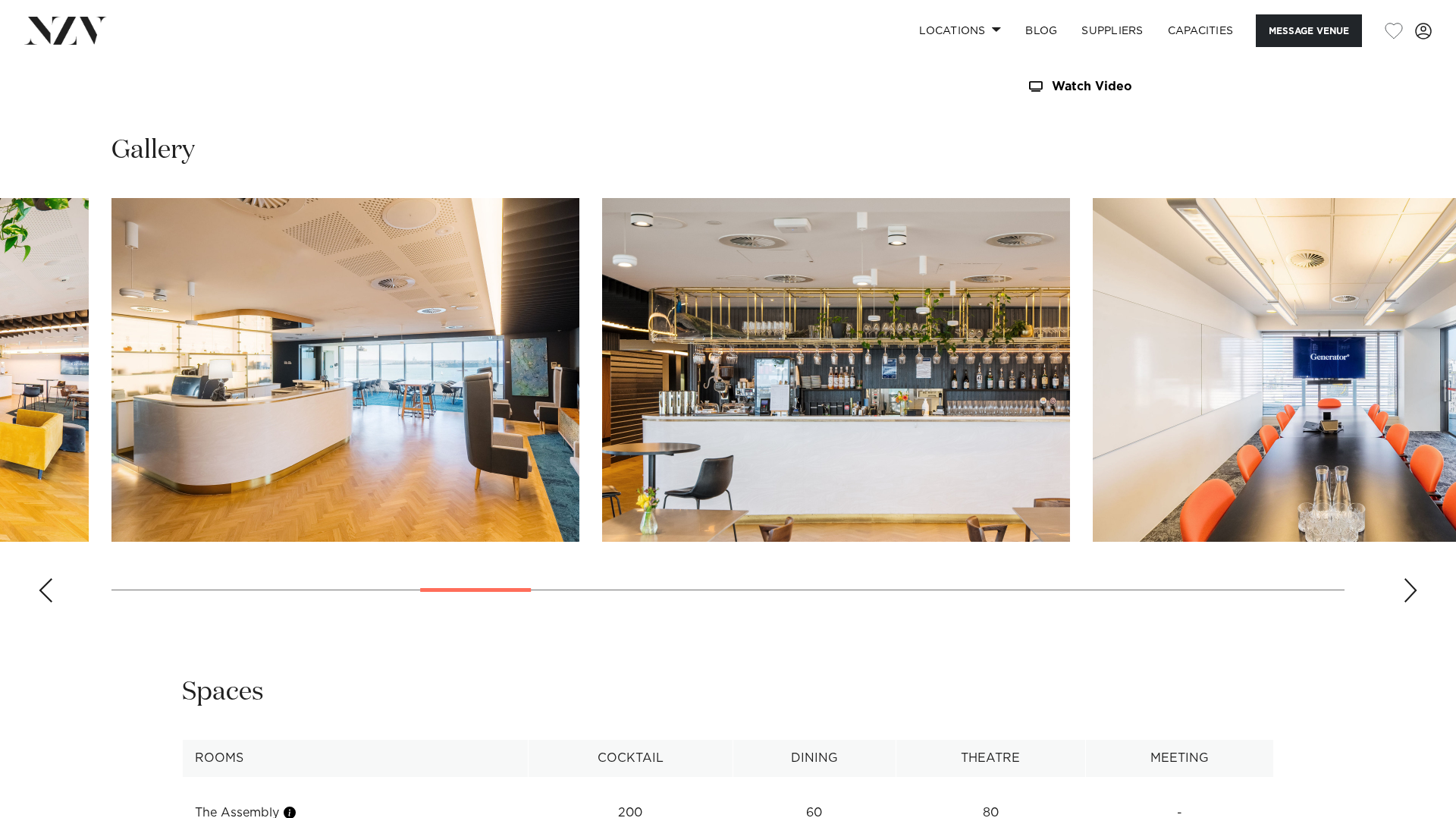
click at [1411, 593] on div "Next slide" at bounding box center [1411, 590] width 15 height 24
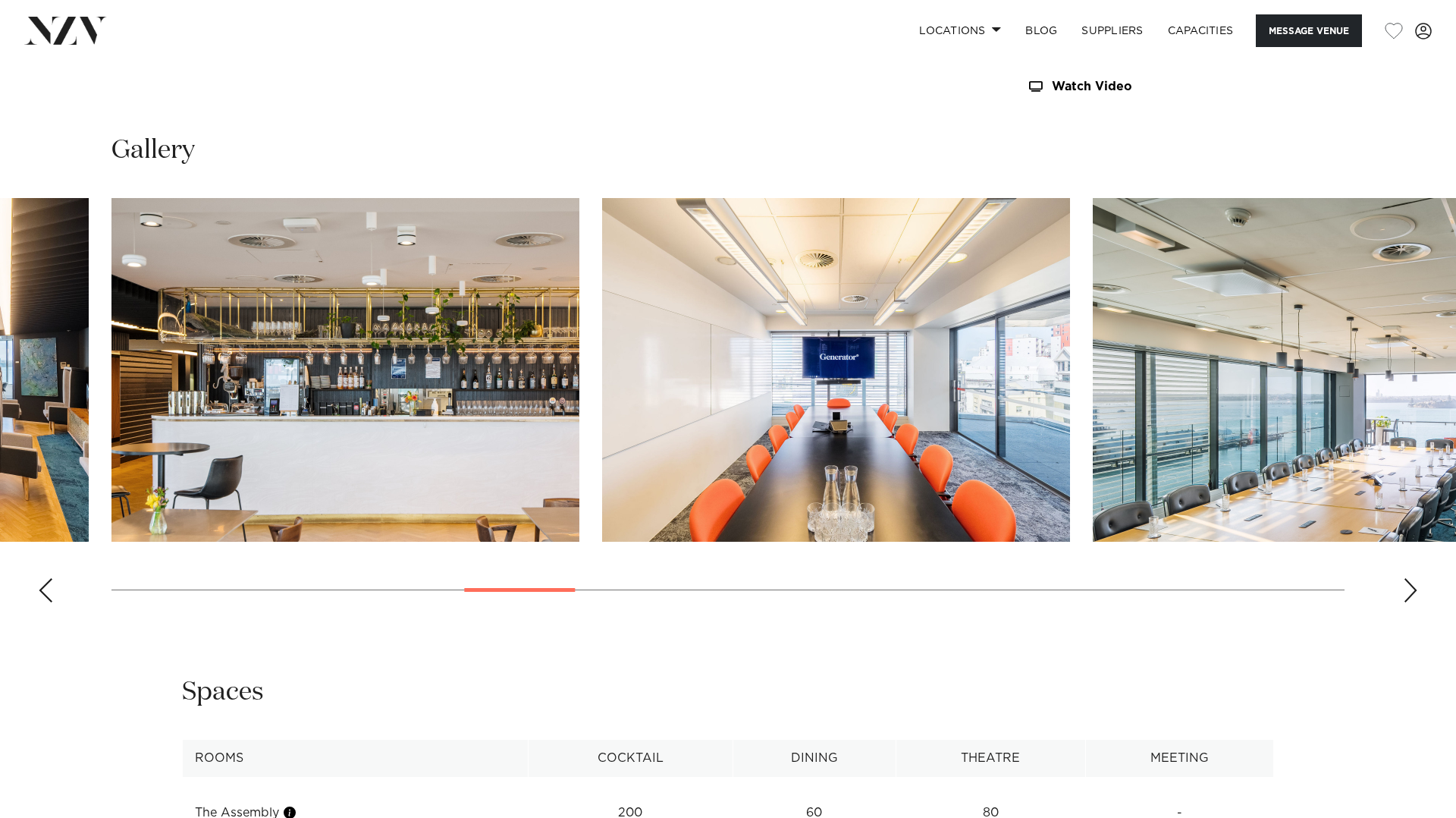
click at [1411, 593] on div "Next slide" at bounding box center [1411, 590] width 15 height 24
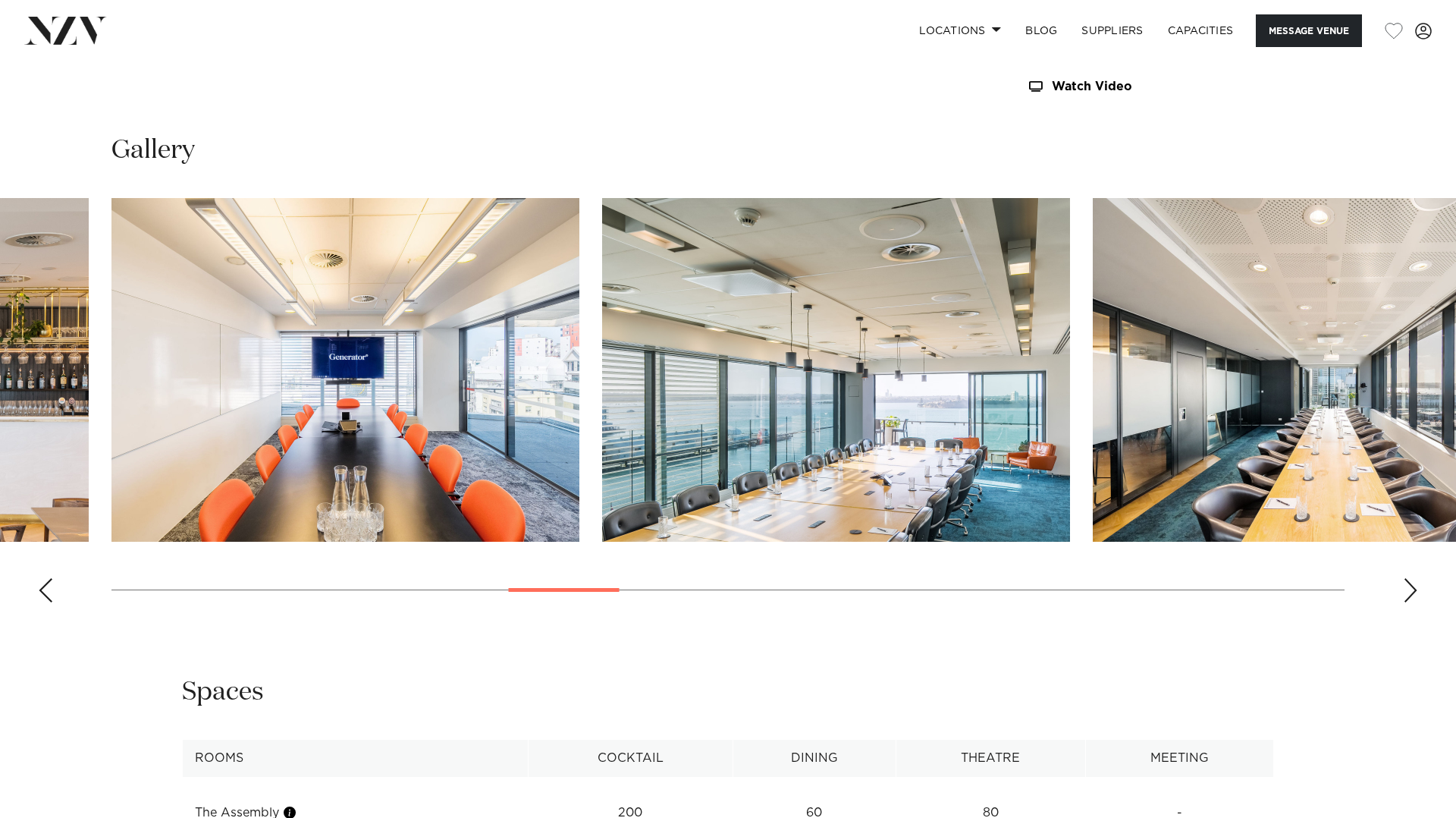
click at [1411, 593] on div "Next slide" at bounding box center [1411, 590] width 15 height 24
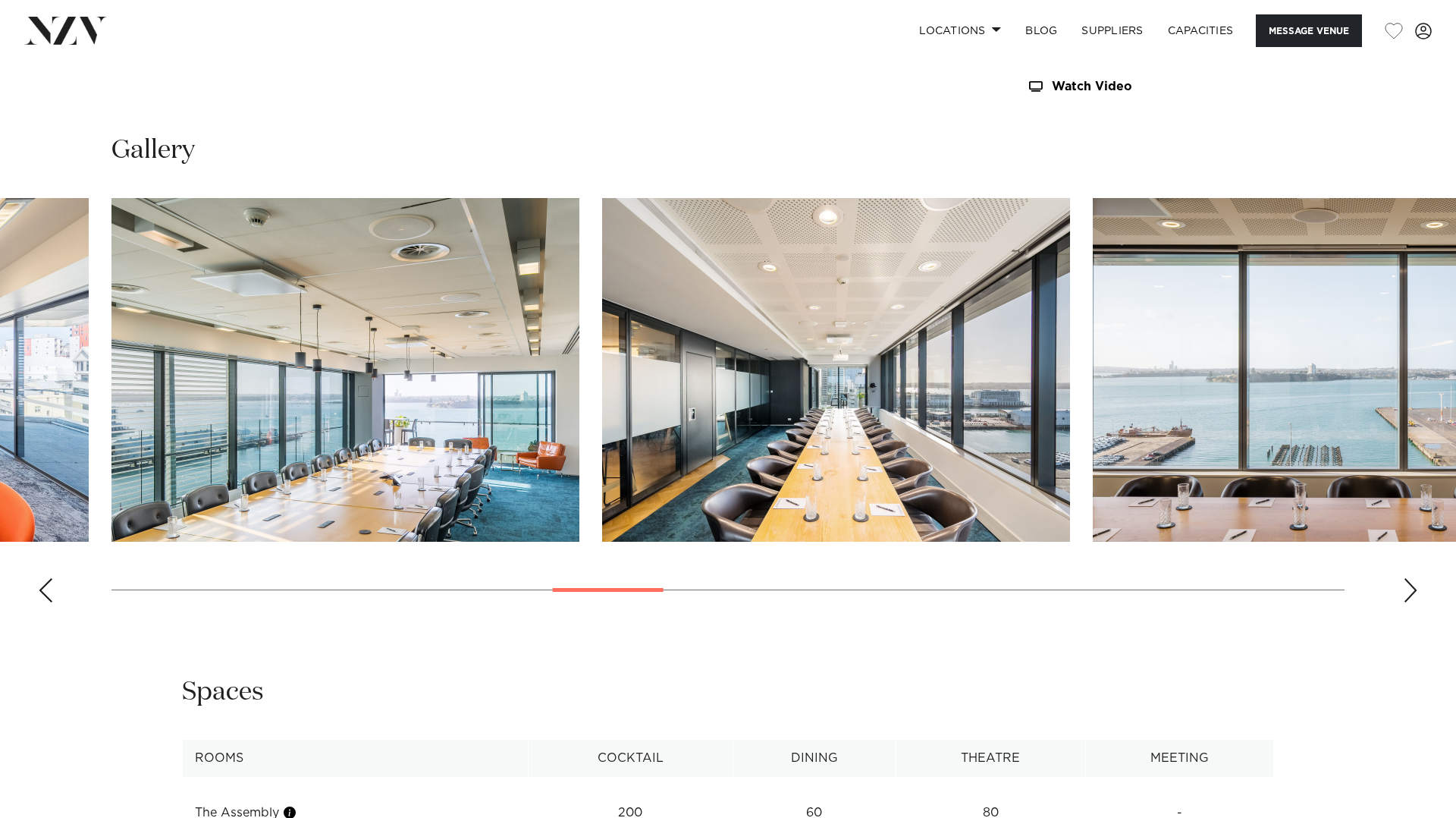
click at [1411, 593] on div "Next slide" at bounding box center [1411, 590] width 15 height 24
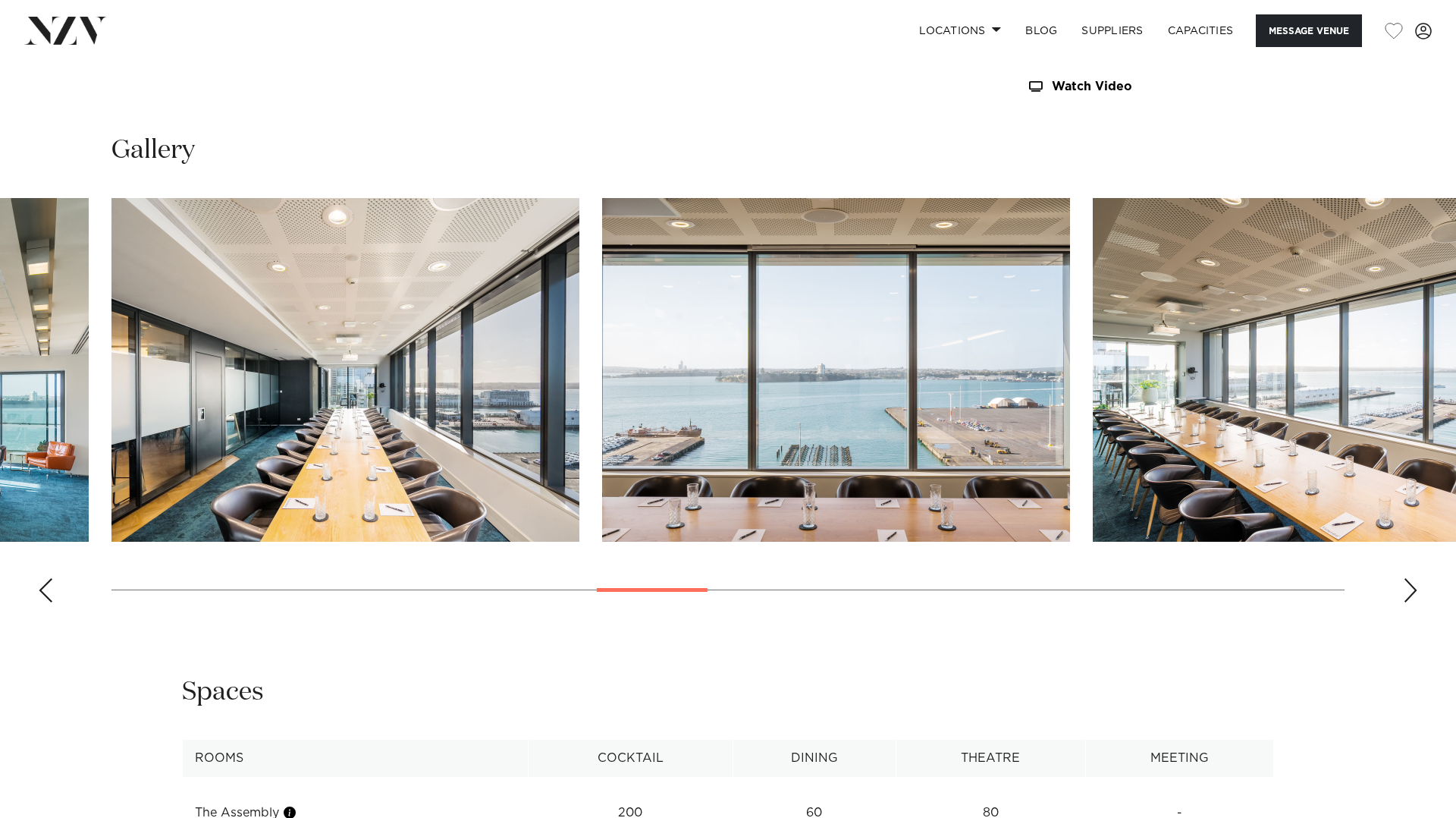
click at [1411, 593] on div "Next slide" at bounding box center [1411, 590] width 15 height 24
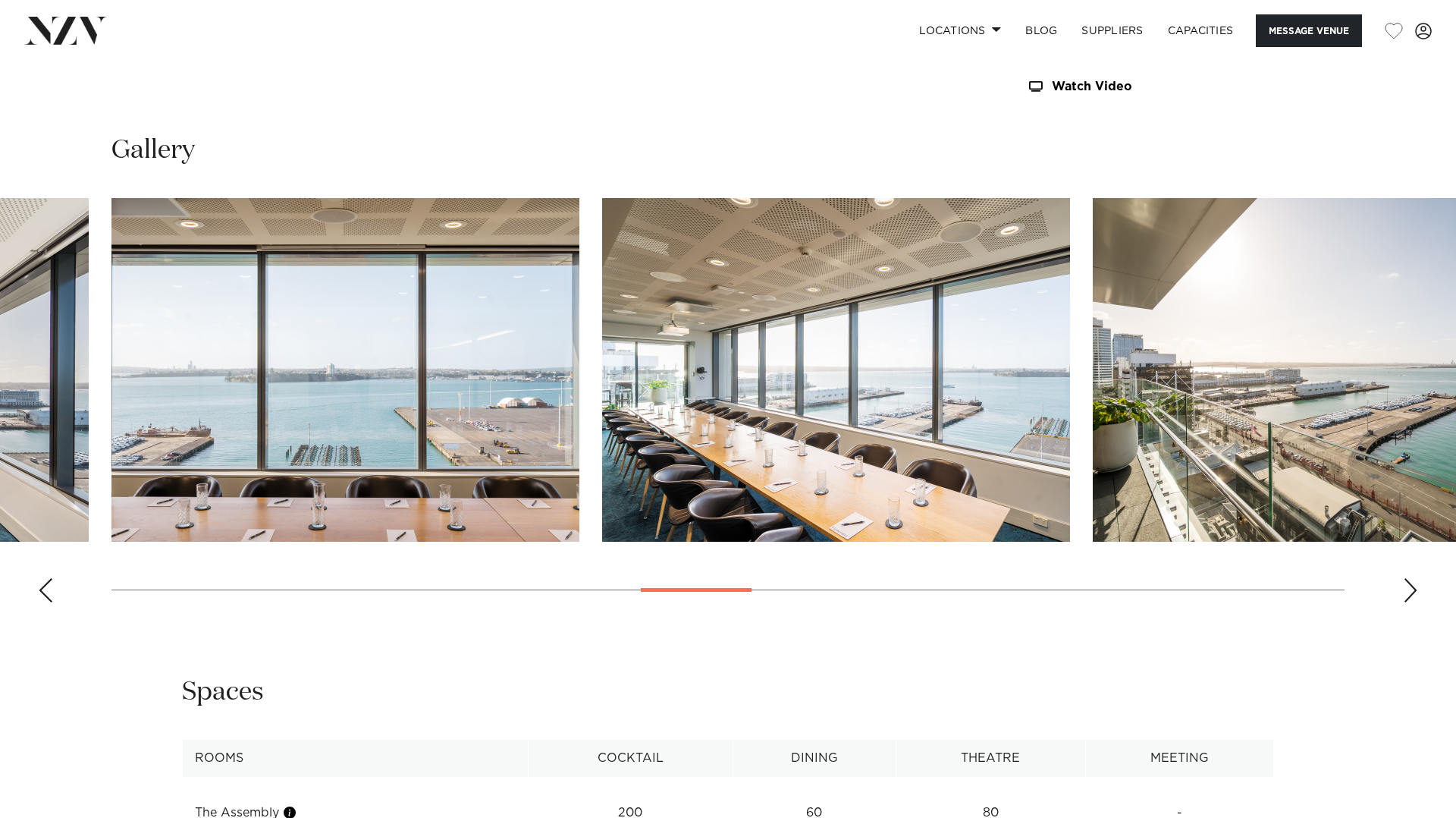
click at [1411, 593] on div "Next slide" at bounding box center [1411, 590] width 15 height 24
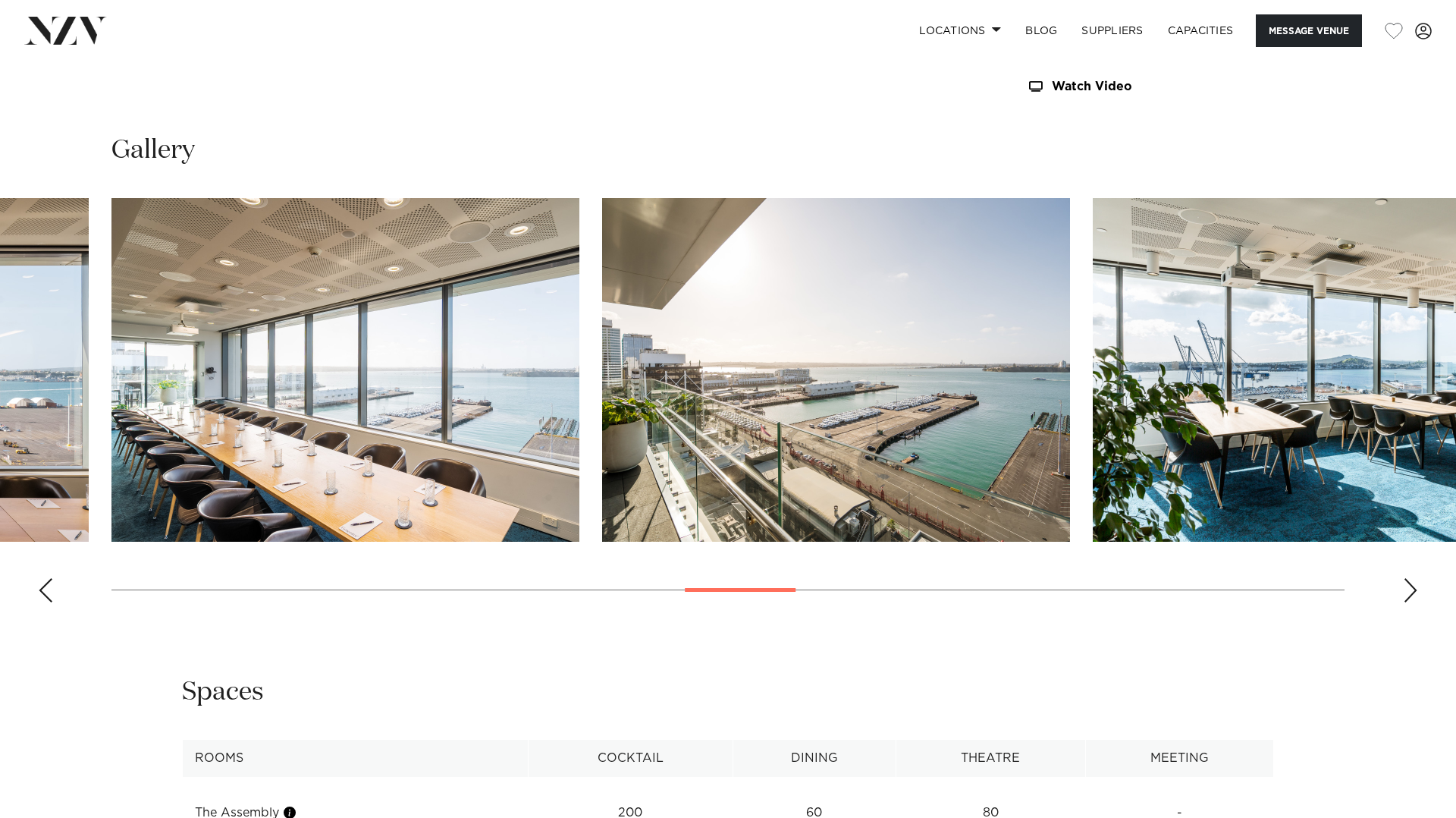
click at [1411, 593] on div "Next slide" at bounding box center [1411, 590] width 15 height 24
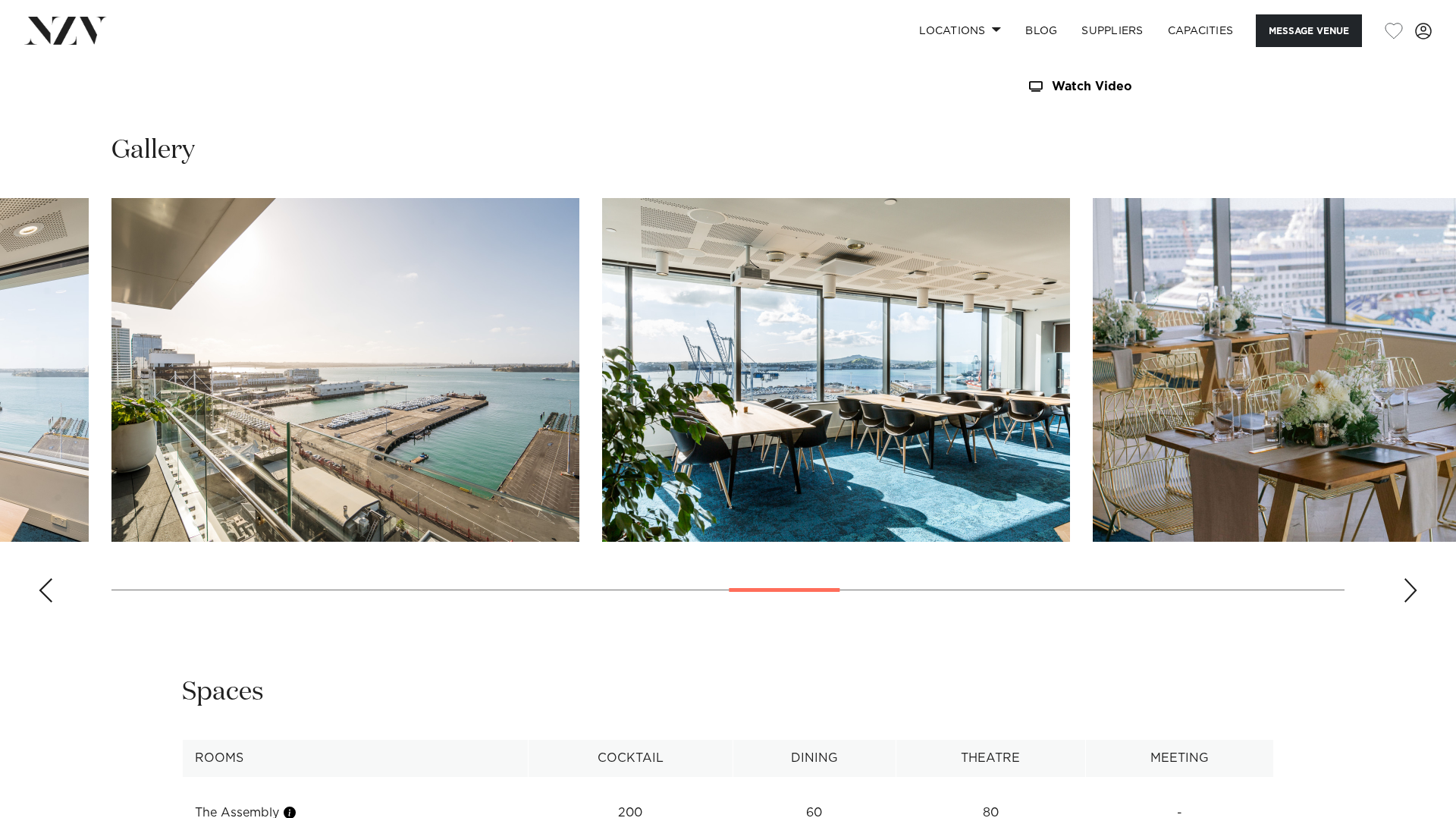
click at [1411, 593] on div "Next slide" at bounding box center [1411, 590] width 15 height 24
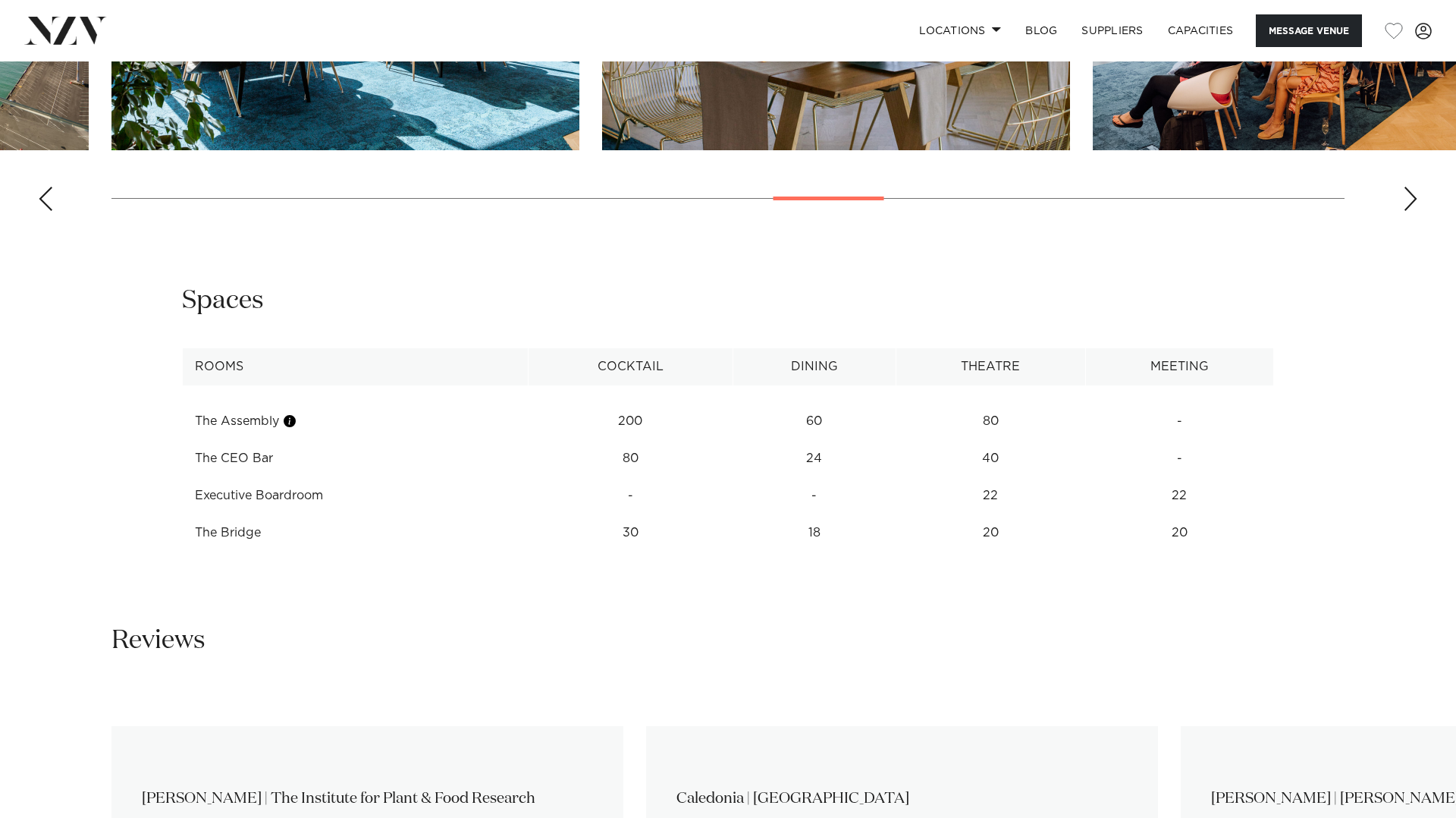
scroll to position [1908, 0]
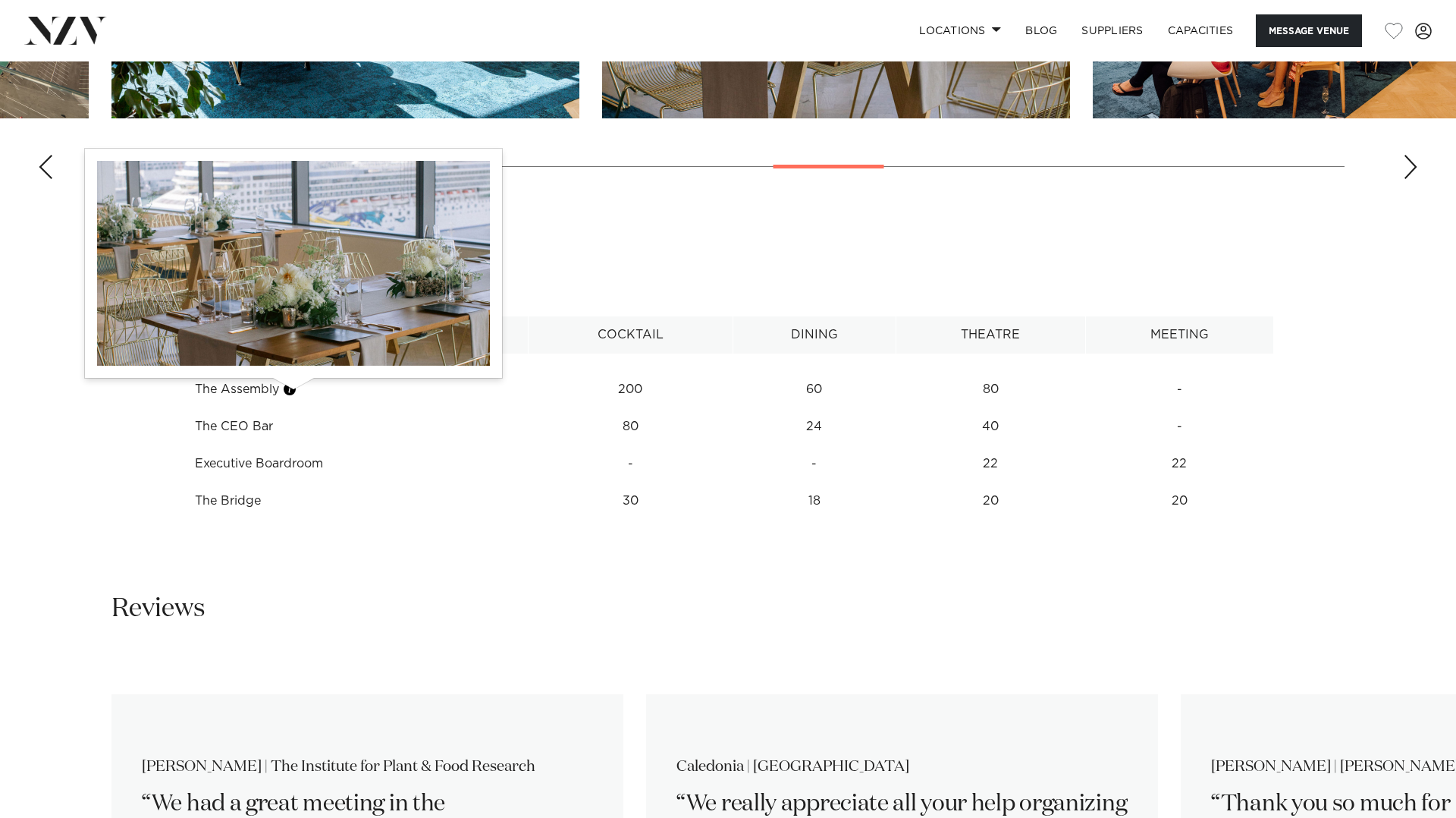
click at [291, 393] on button "button" at bounding box center [289, 389] width 15 height 15
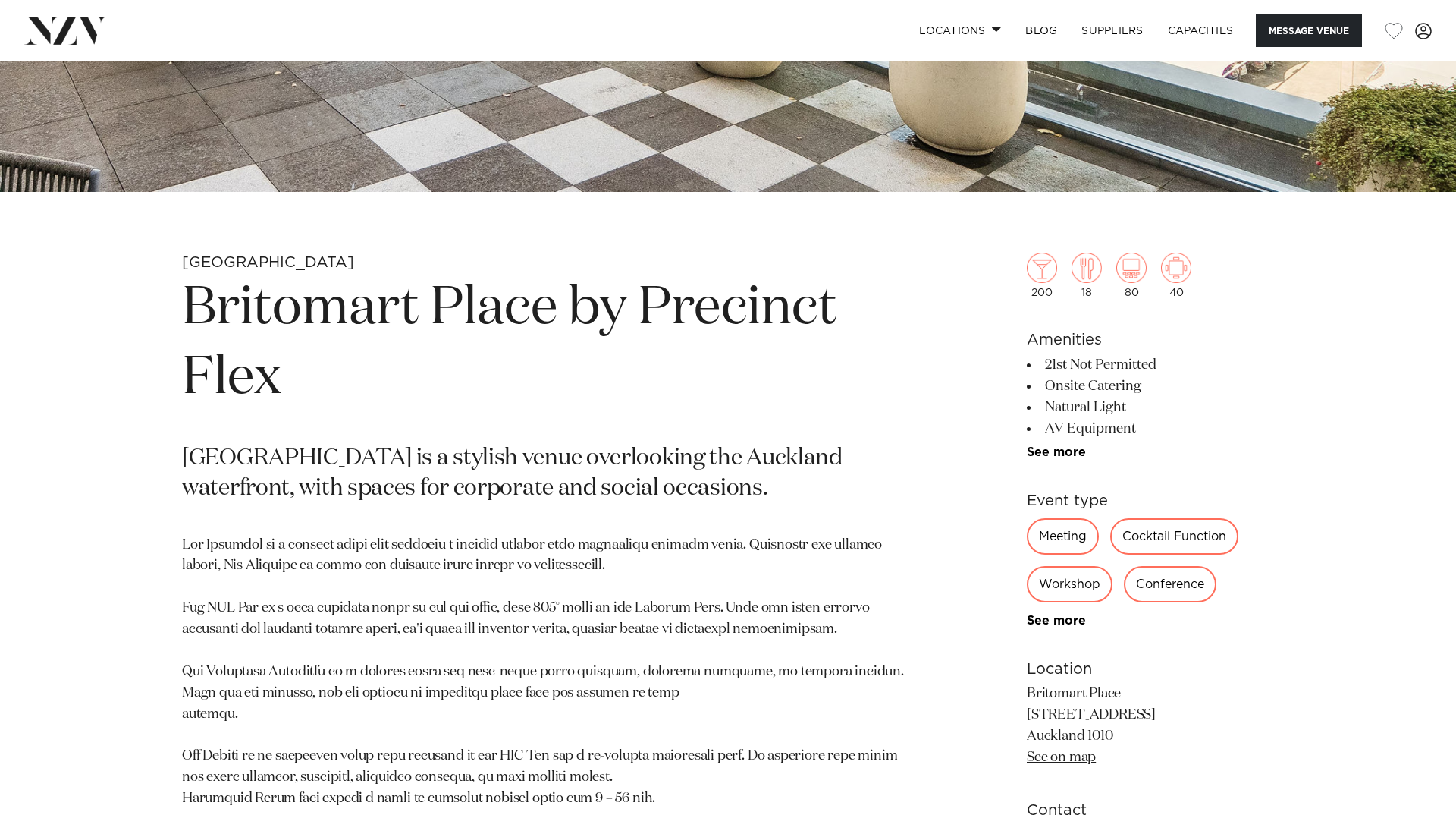
scroll to position [551, 0]
